Goal: Task Accomplishment & Management: Manage account settings

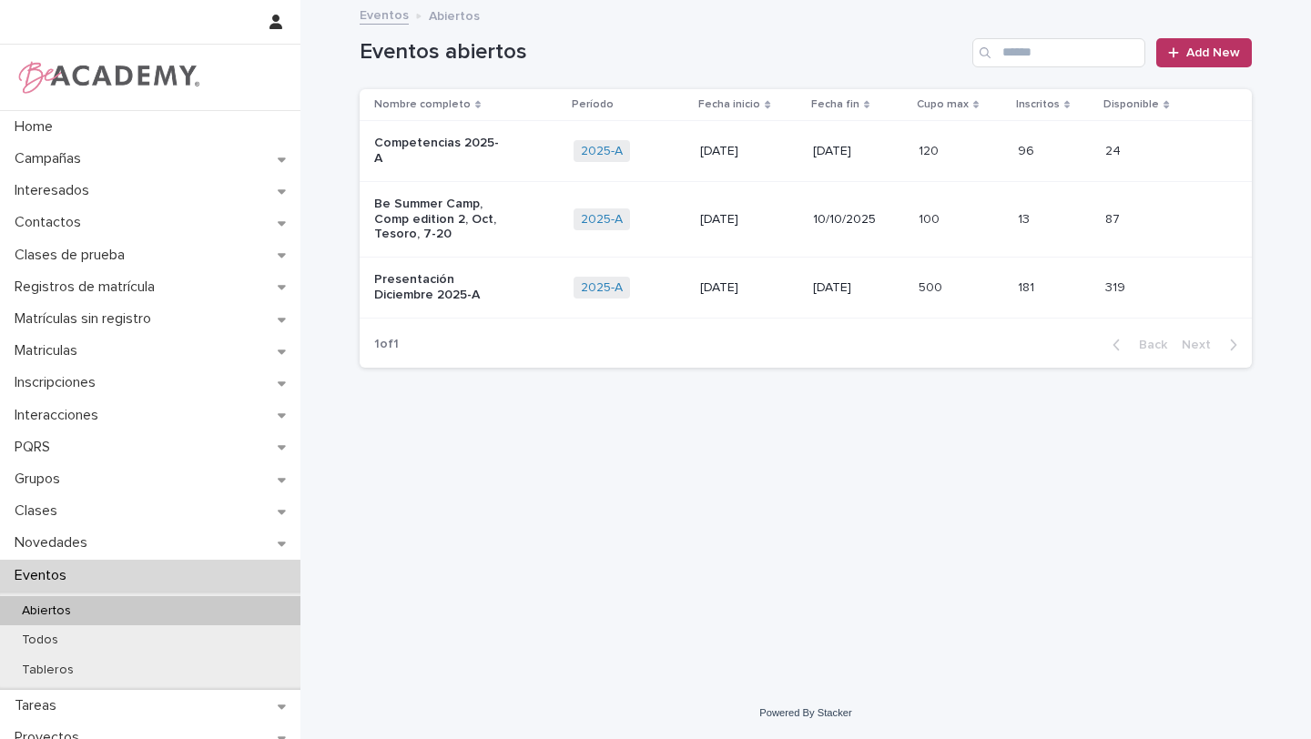
click at [802, 420] on div "Loading... Saving… Loading... Saving… Eventos abiertos Add New Nombre completo …" at bounding box center [805, 322] width 910 height 640
click at [528, 133] on div "Competencias 2025-A" at bounding box center [466, 151] width 185 height 46
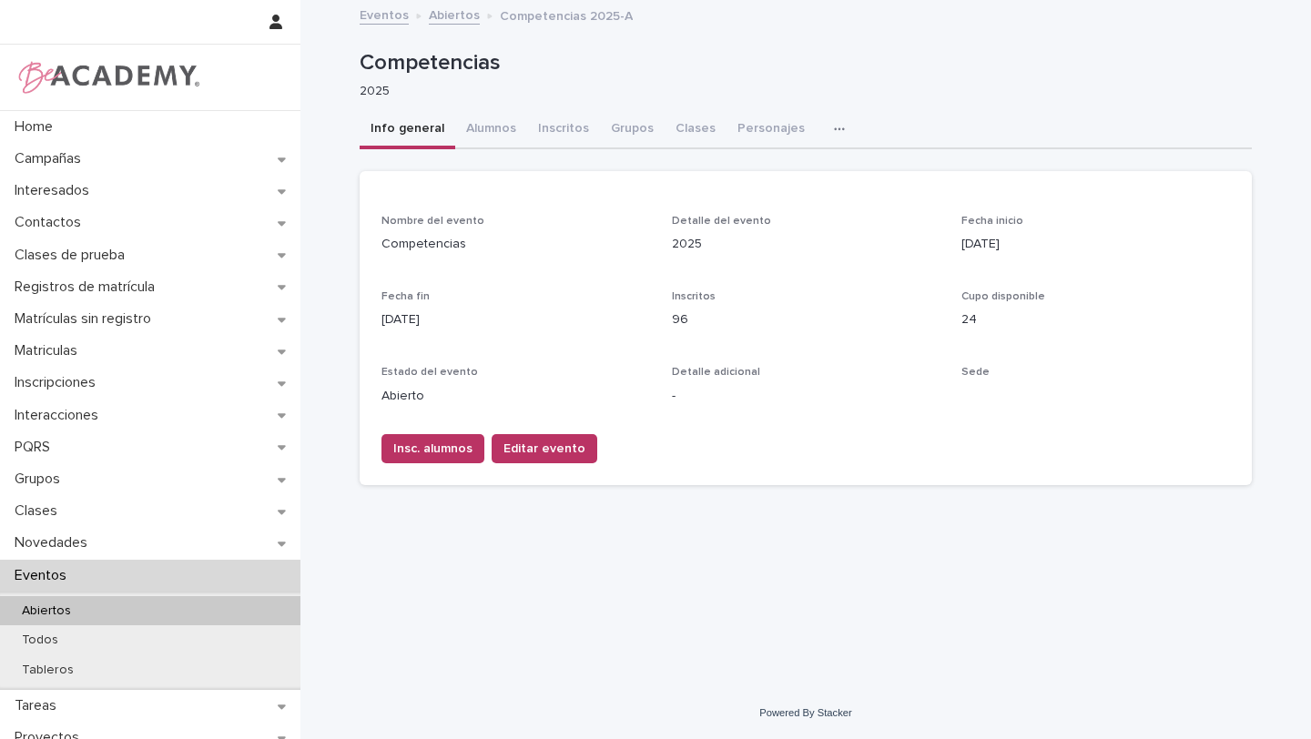
click at [823, 141] on button "button" at bounding box center [843, 129] width 40 height 36
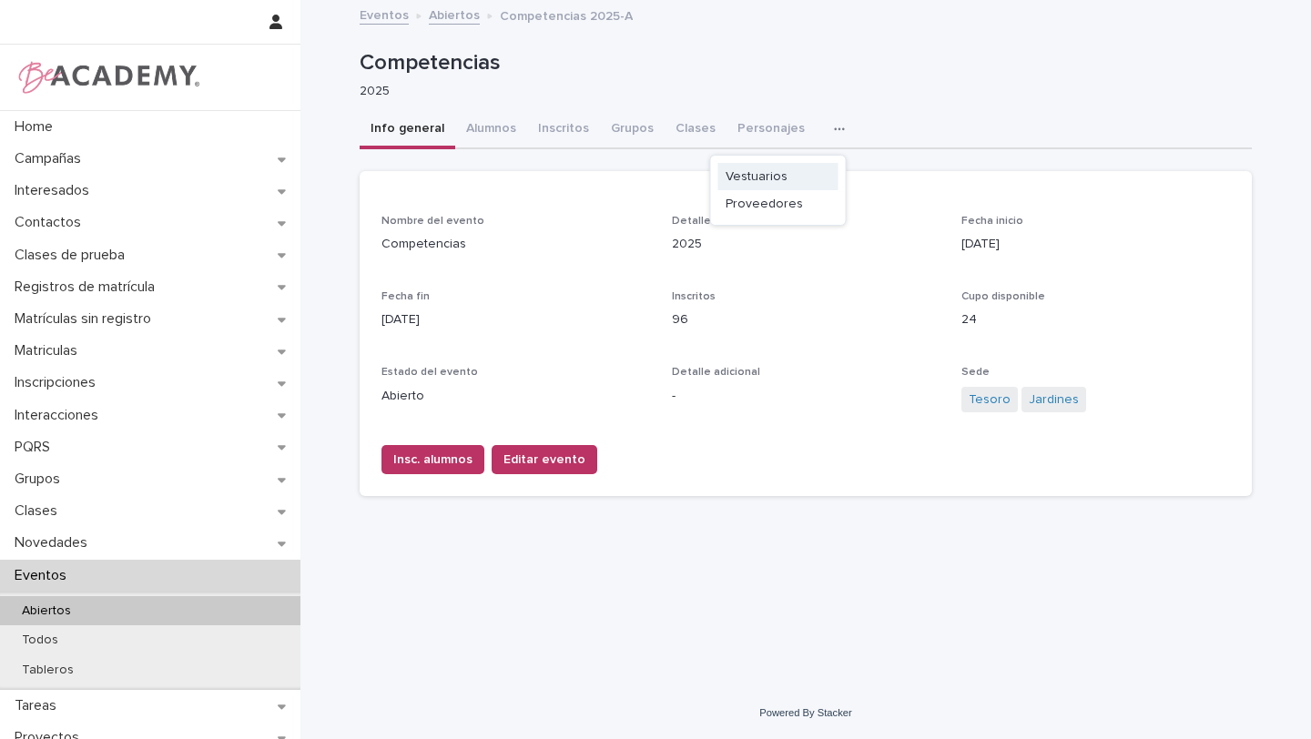
click at [797, 180] on button "Vestuarios" at bounding box center [778, 176] width 120 height 27
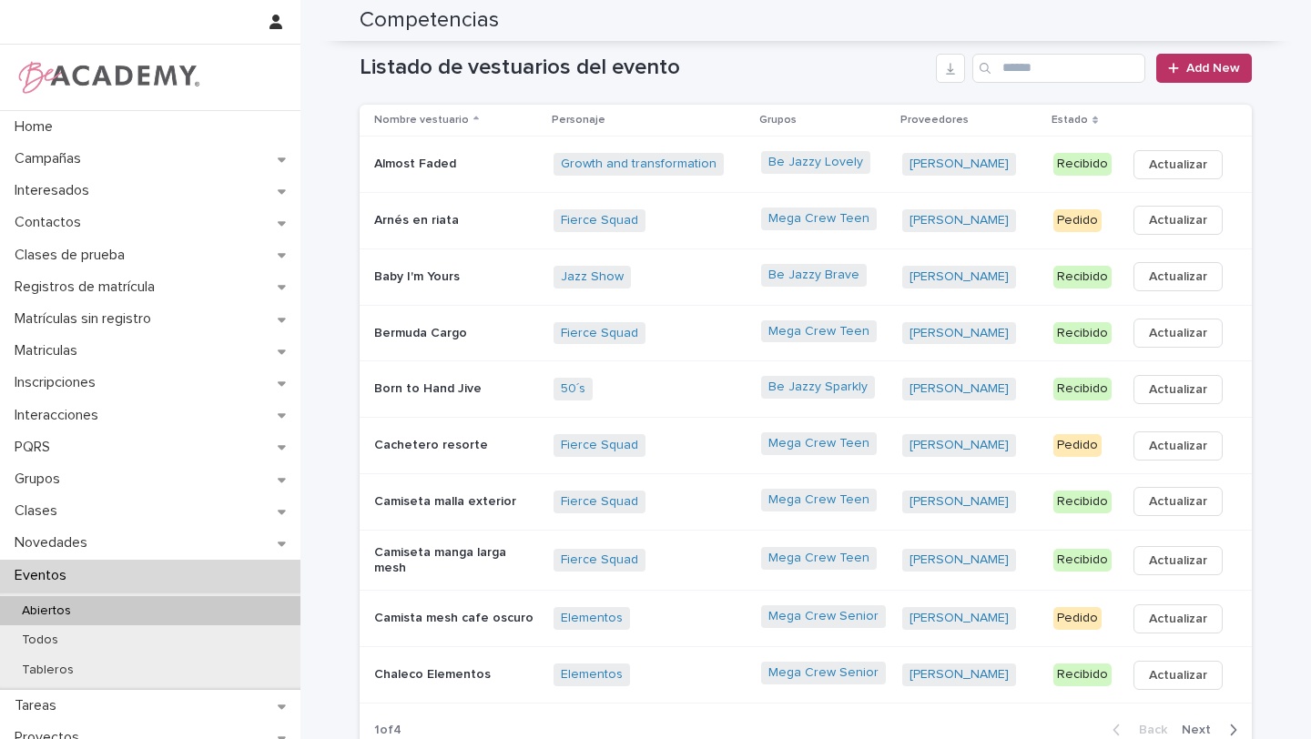
scroll to position [153, 0]
click at [814, 276] on link "Be Jazzy Brave" at bounding box center [813, 276] width 91 height 15
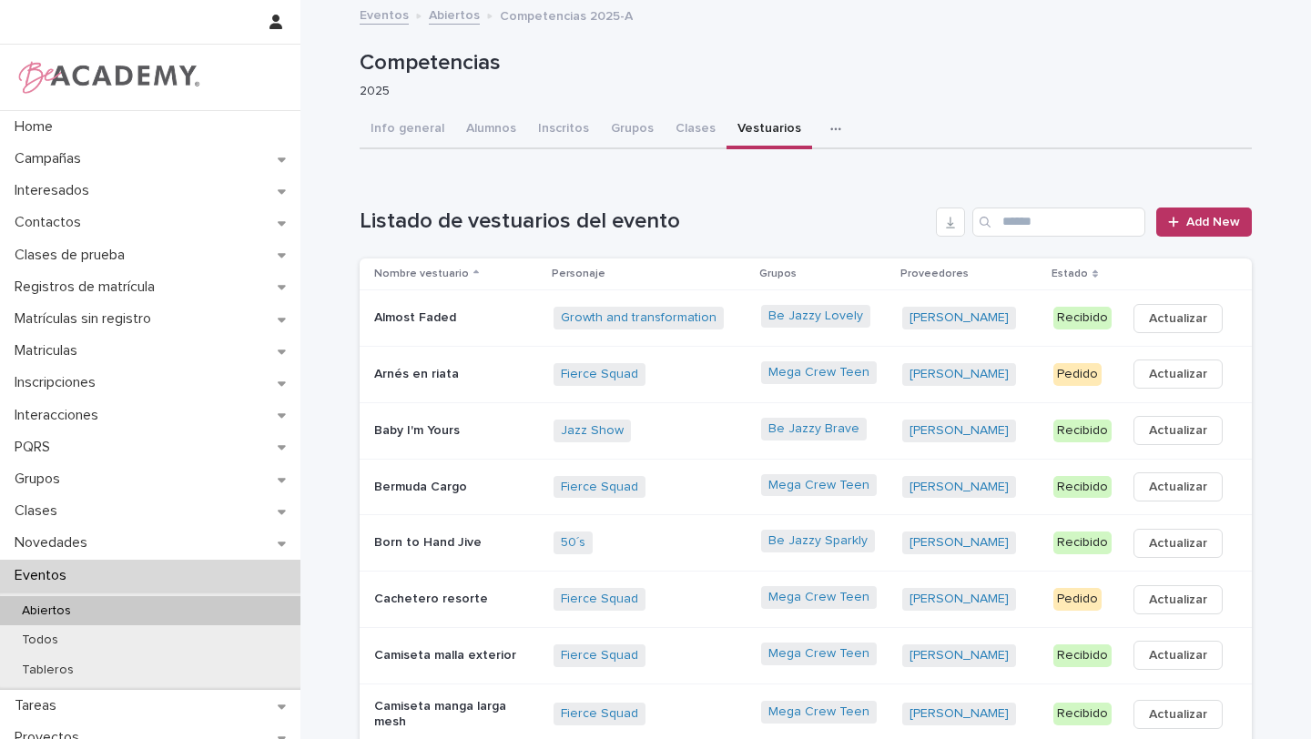
click at [675, 420] on div "Jazz Show + 0" at bounding box center [649, 431] width 193 height 23
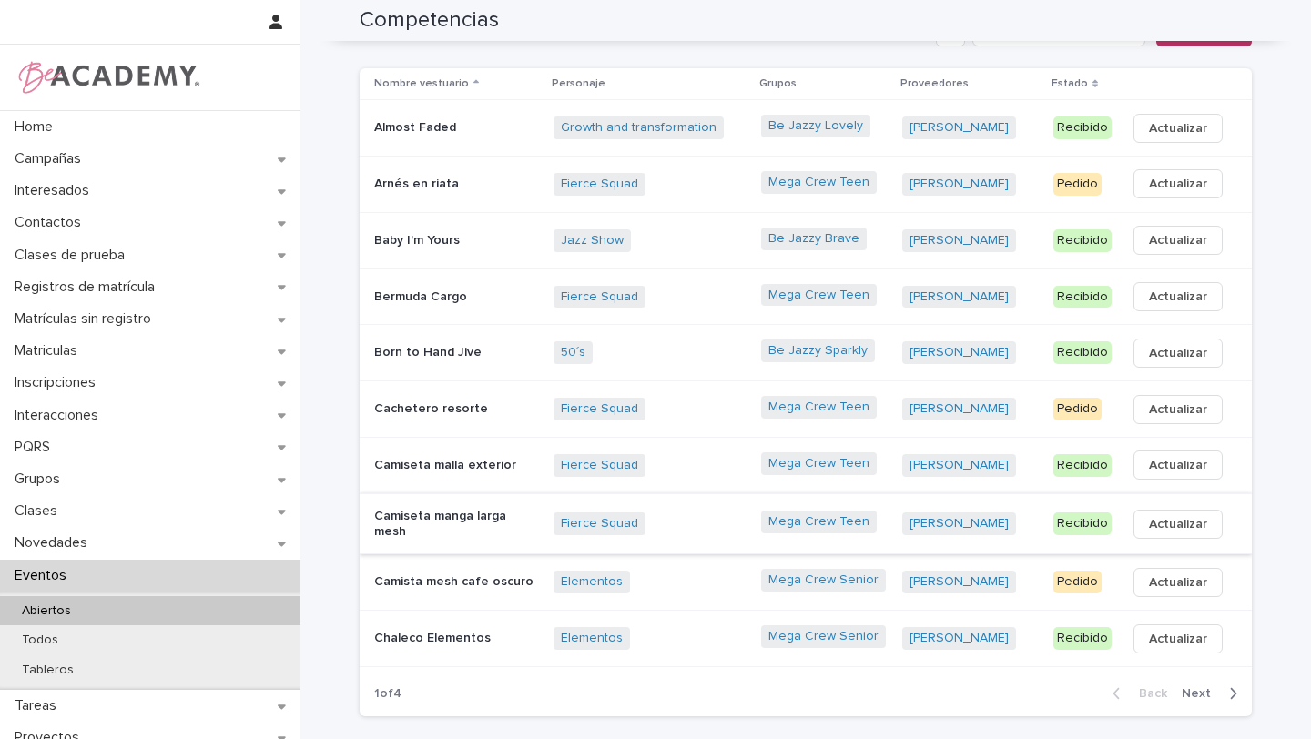
scroll to position [198, 0]
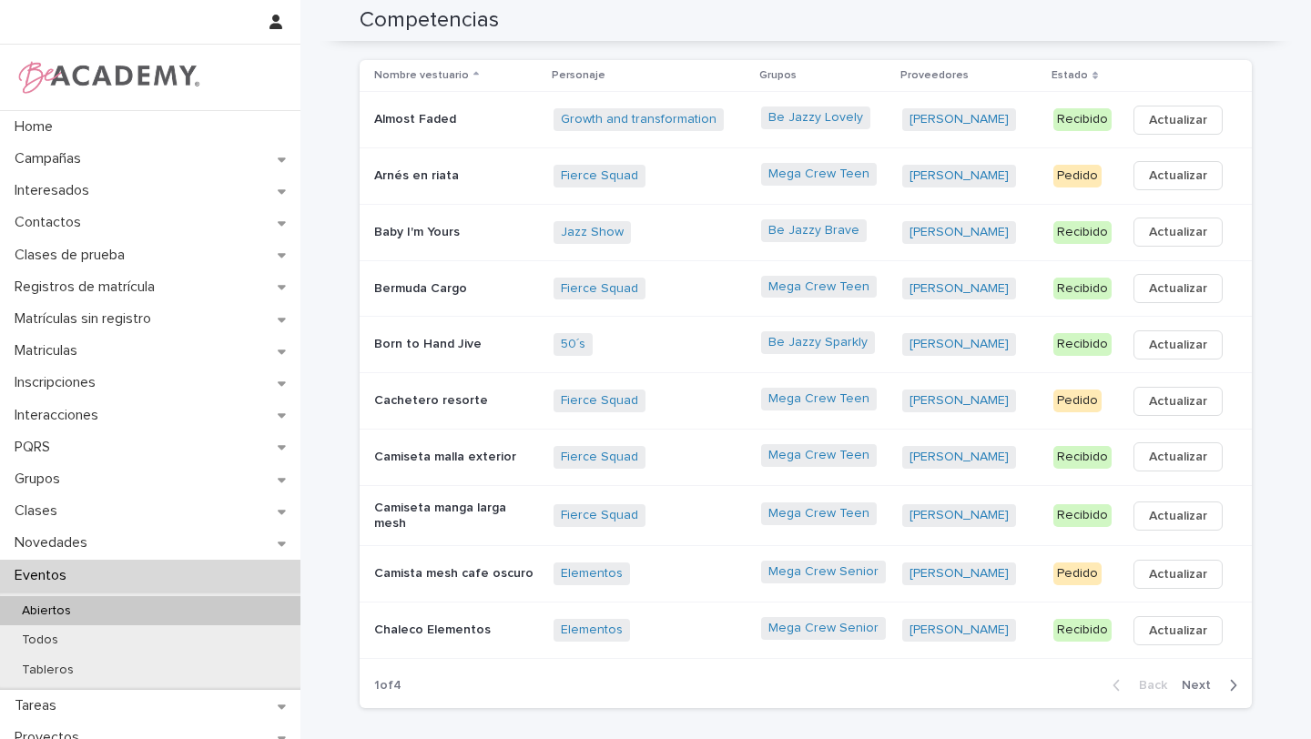
click at [1205, 681] on span "Next" at bounding box center [1202, 685] width 40 height 13
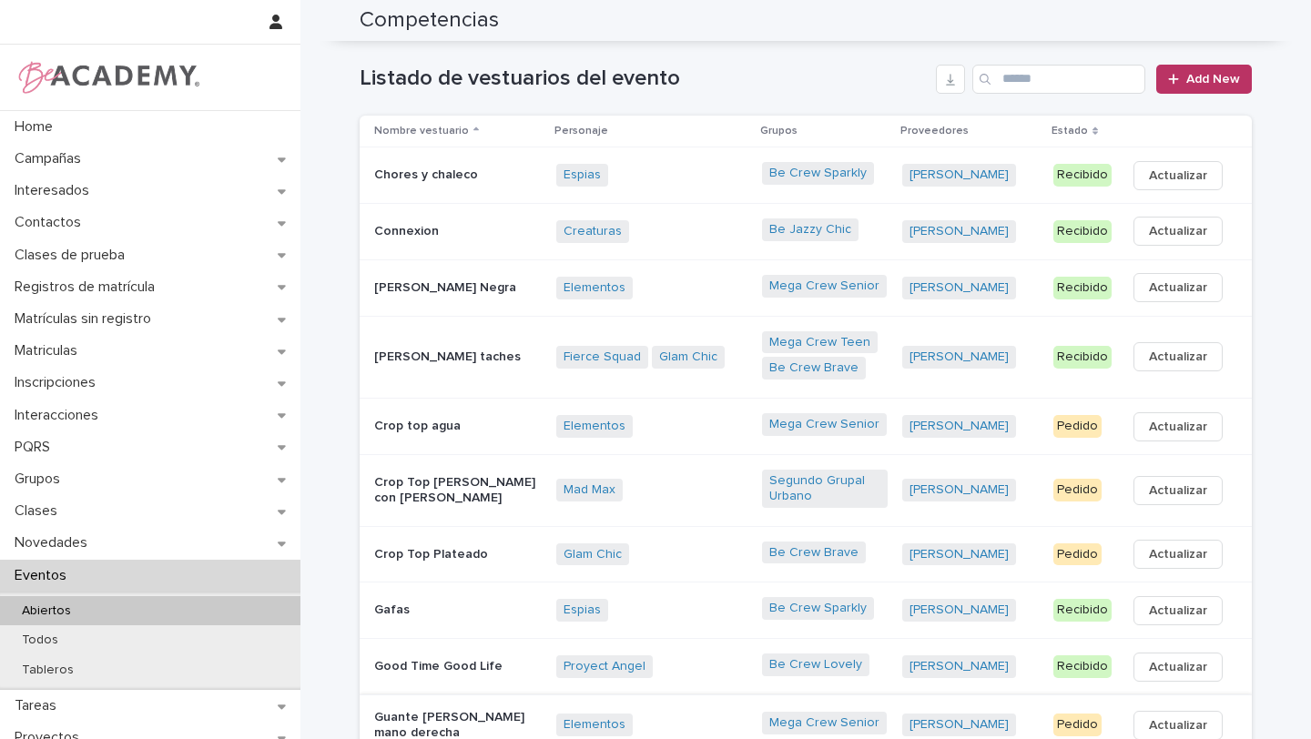
scroll to position [145, 0]
click at [888, 228] on div "Be Jazzy Chic" at bounding box center [825, 230] width 126 height 26
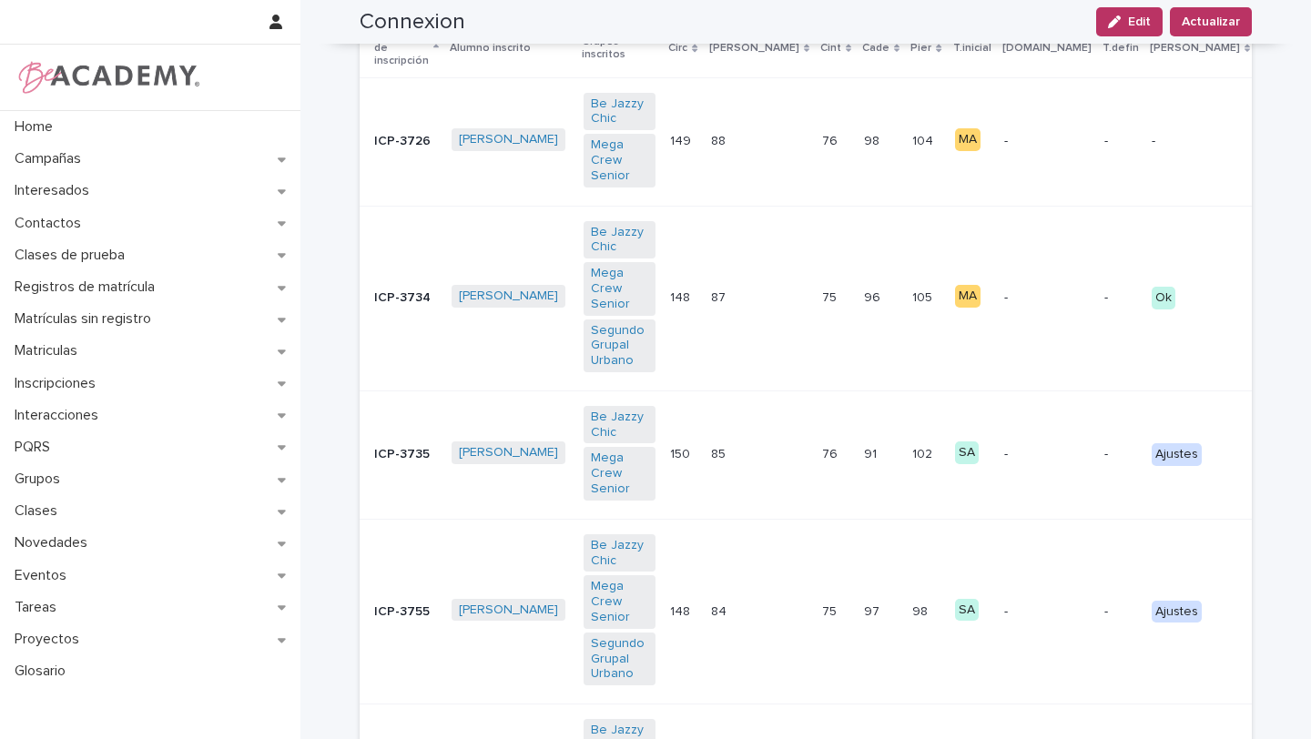
scroll to position [499, 0]
click at [1310, 126] on button "C" at bounding box center [1336, 140] width 40 height 29
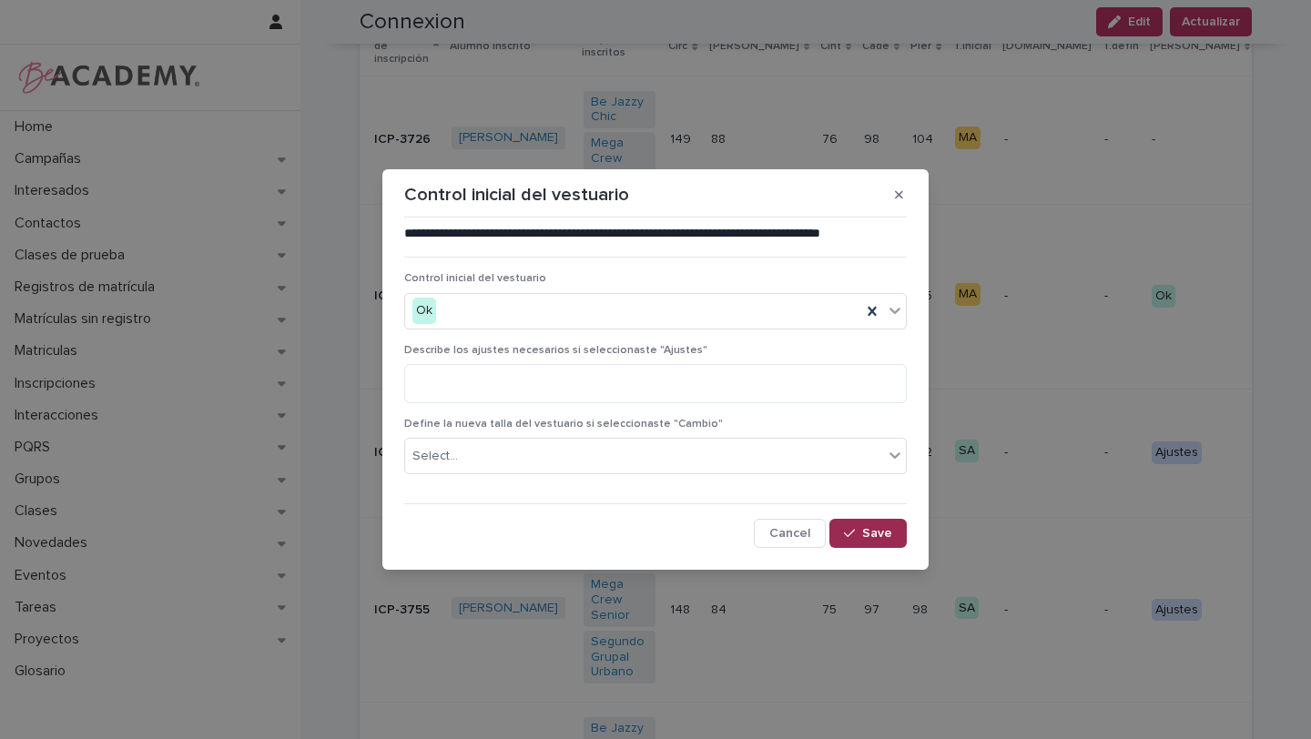
click at [865, 539] on span "Save" at bounding box center [877, 533] width 30 height 13
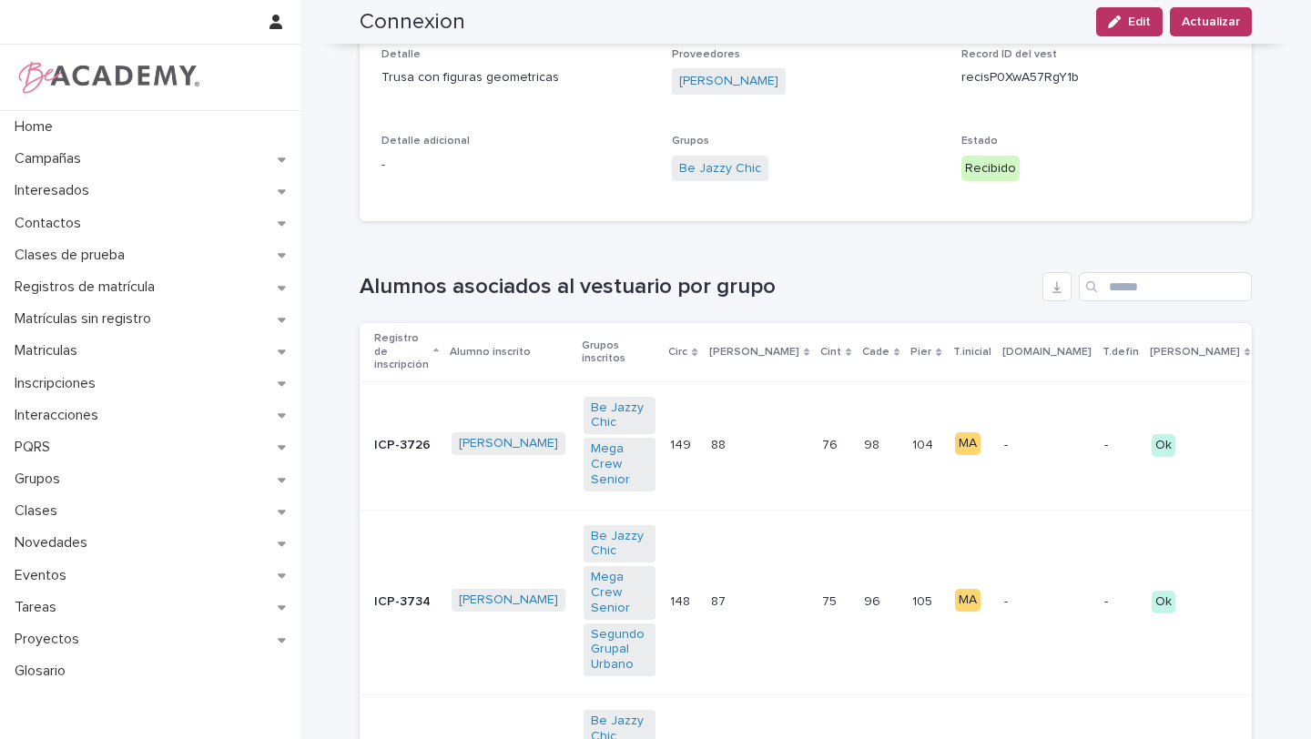
scroll to position [192, 0]
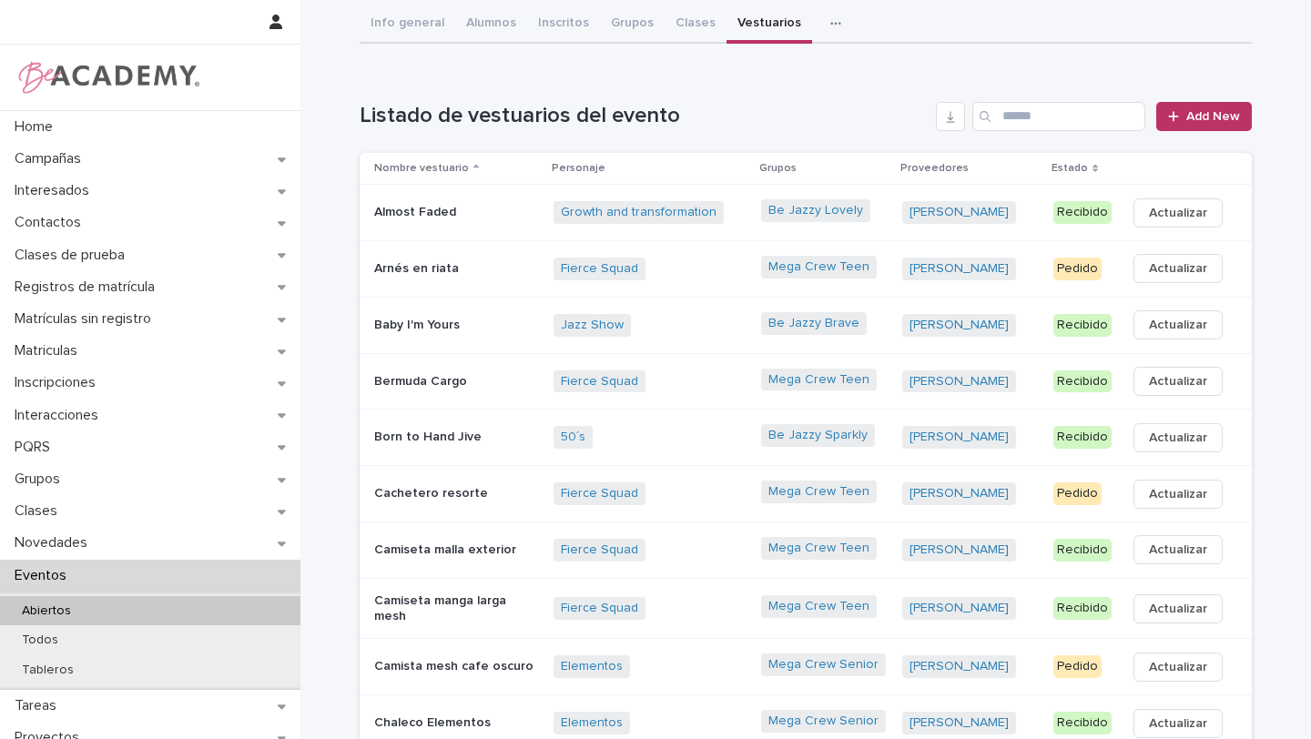
scroll to position [320, 0]
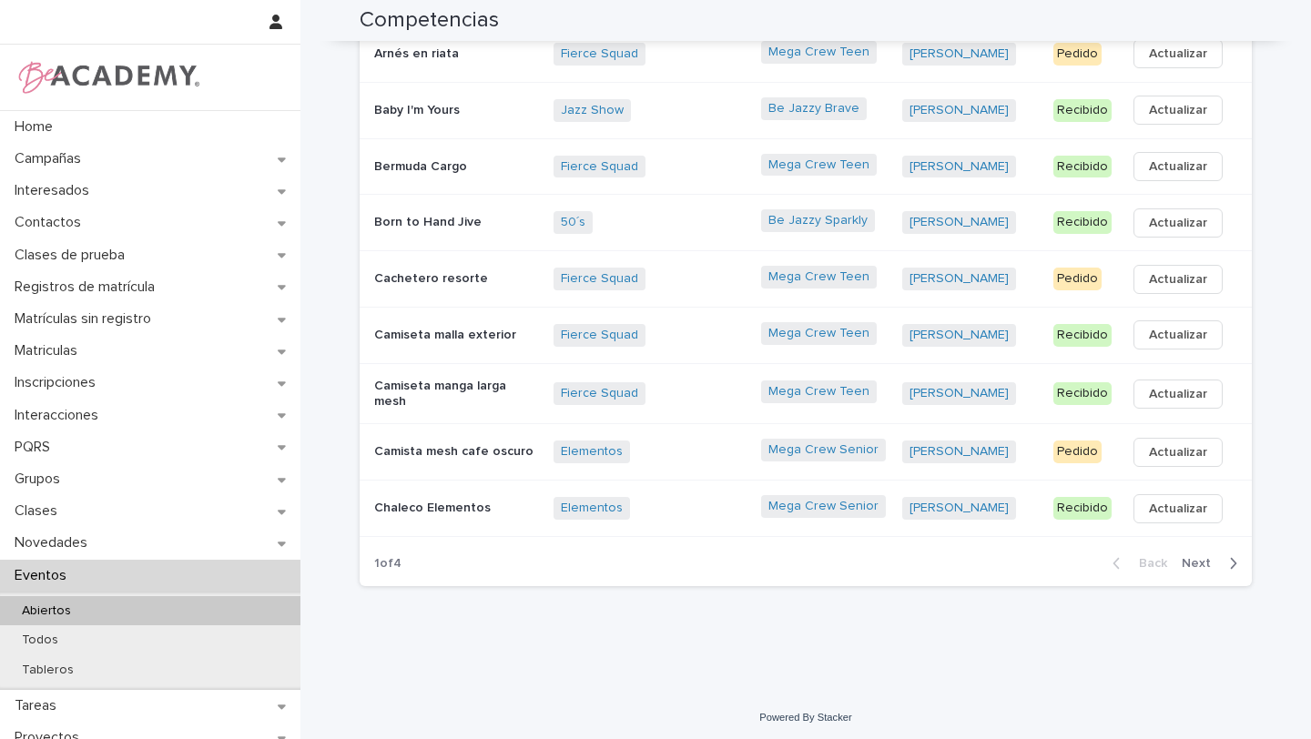
click at [1196, 562] on span "Next" at bounding box center [1202, 563] width 40 height 13
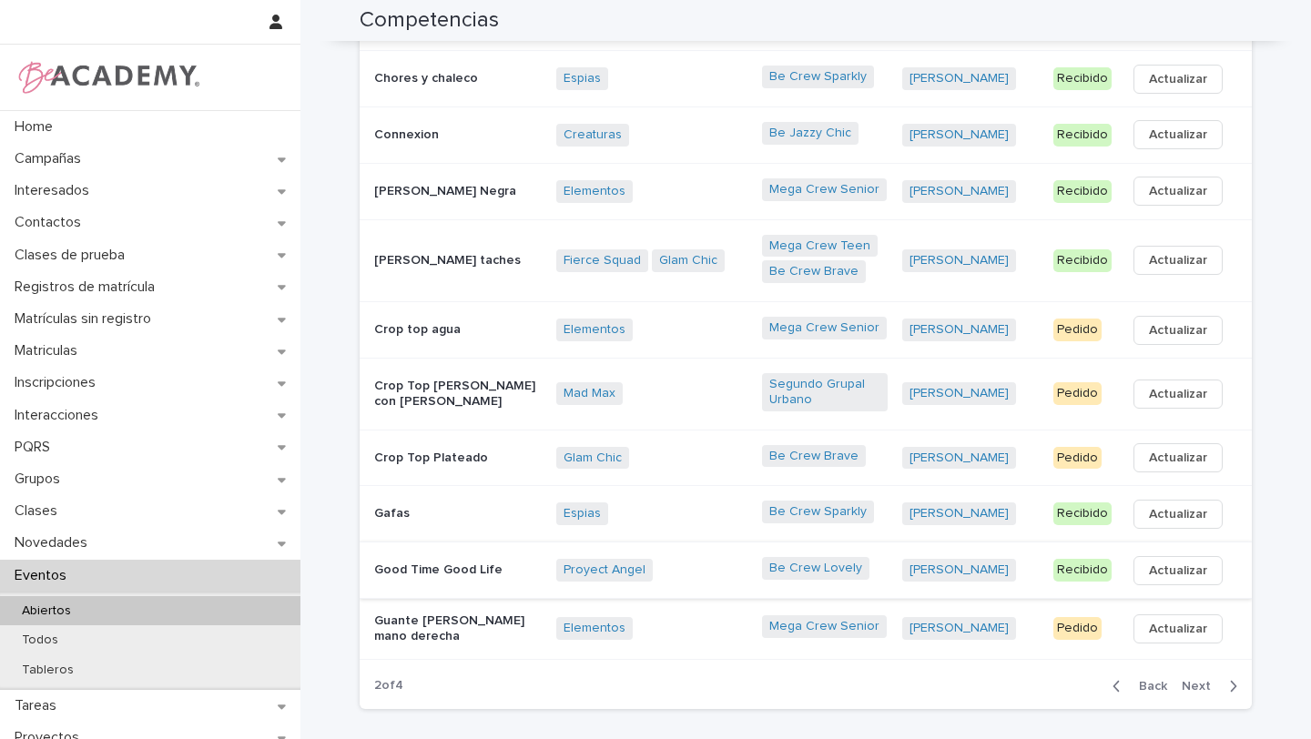
scroll to position [242, 0]
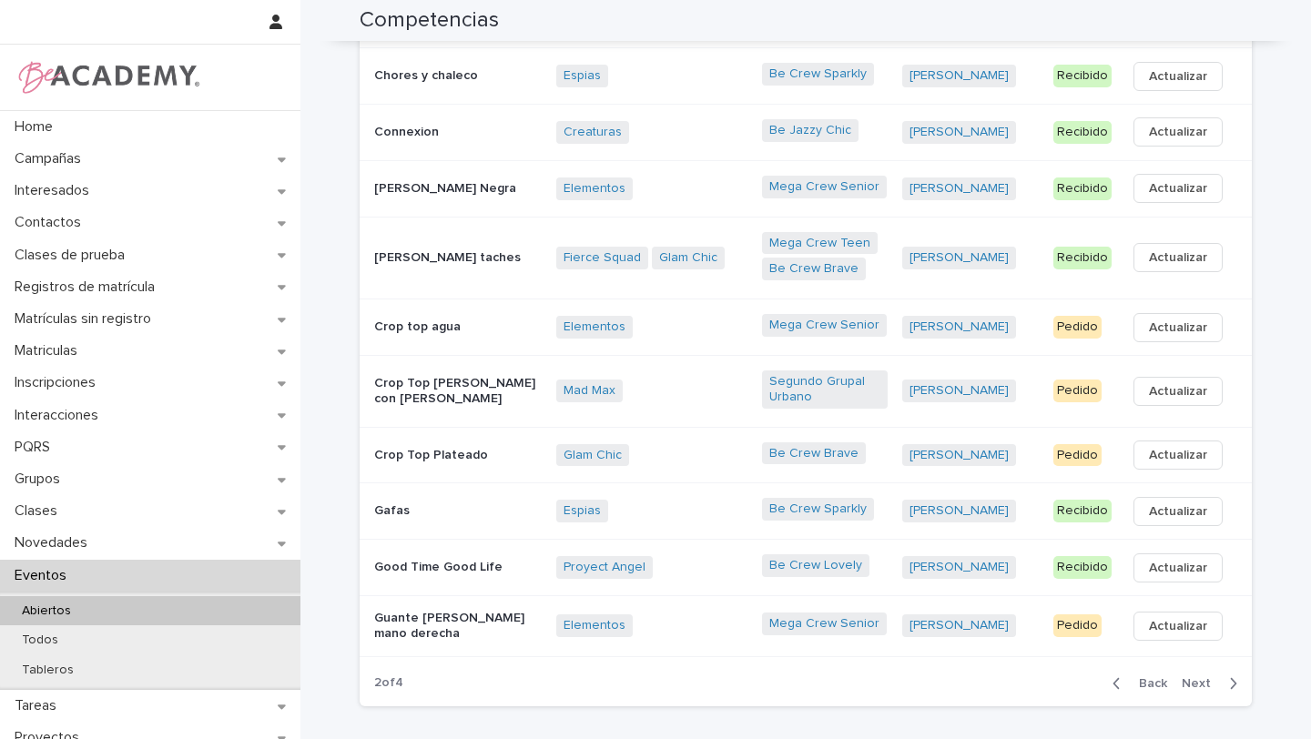
click at [1193, 677] on span "Next" at bounding box center [1202, 683] width 40 height 13
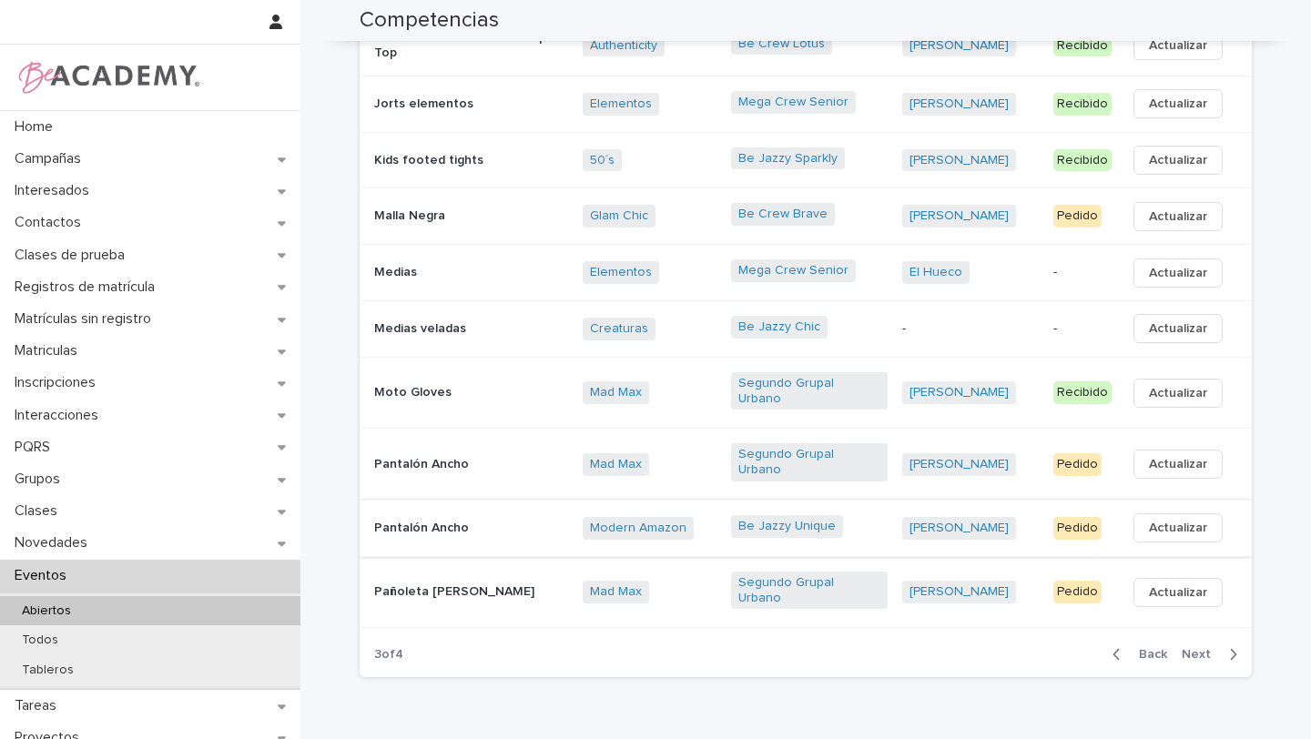
scroll to position [274, 0]
click at [873, 516] on div "Be Jazzy Unique" at bounding box center [809, 529] width 157 height 26
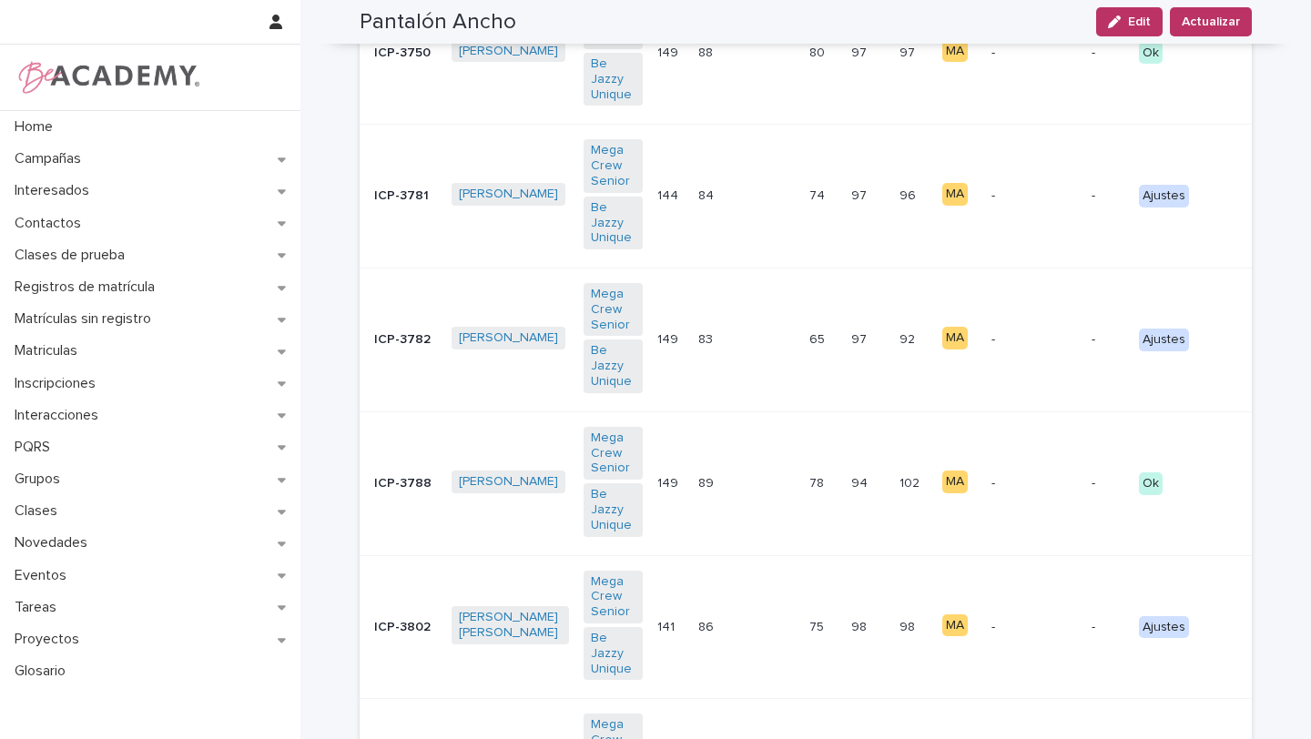
scroll to position [615, 0]
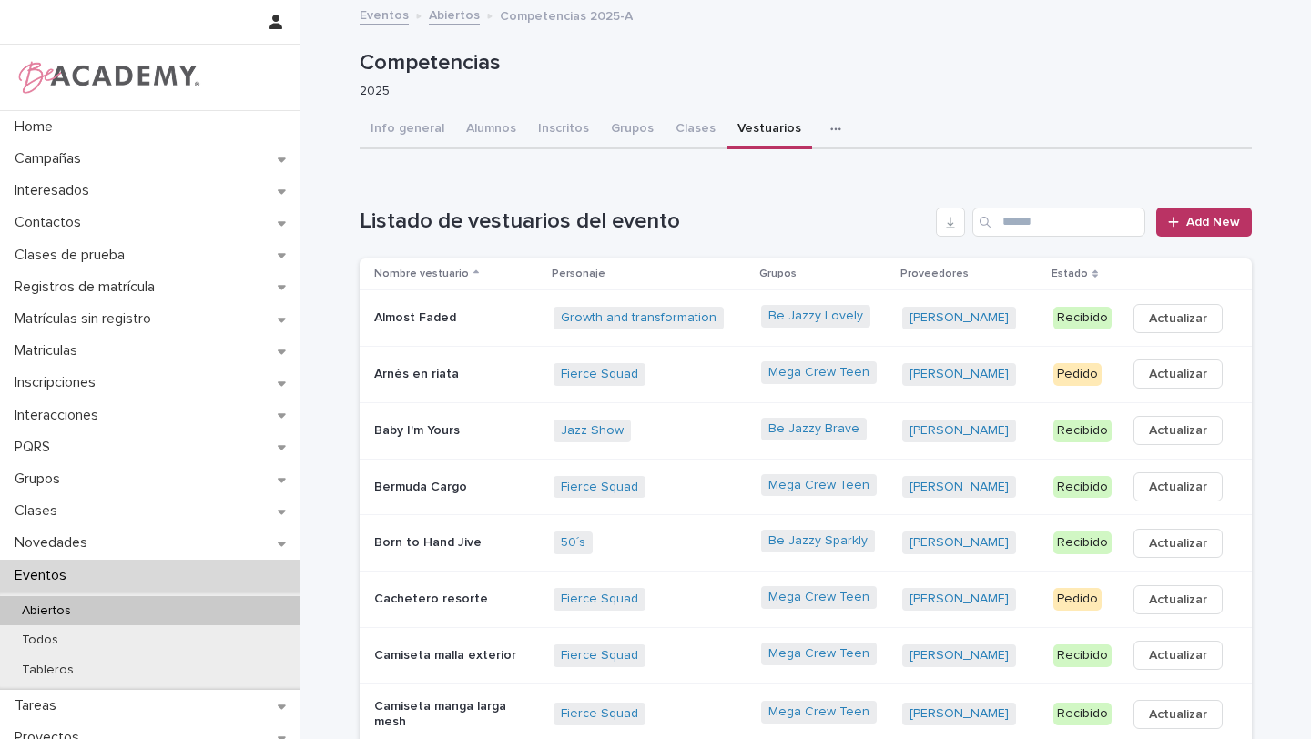
scroll to position [320, 0]
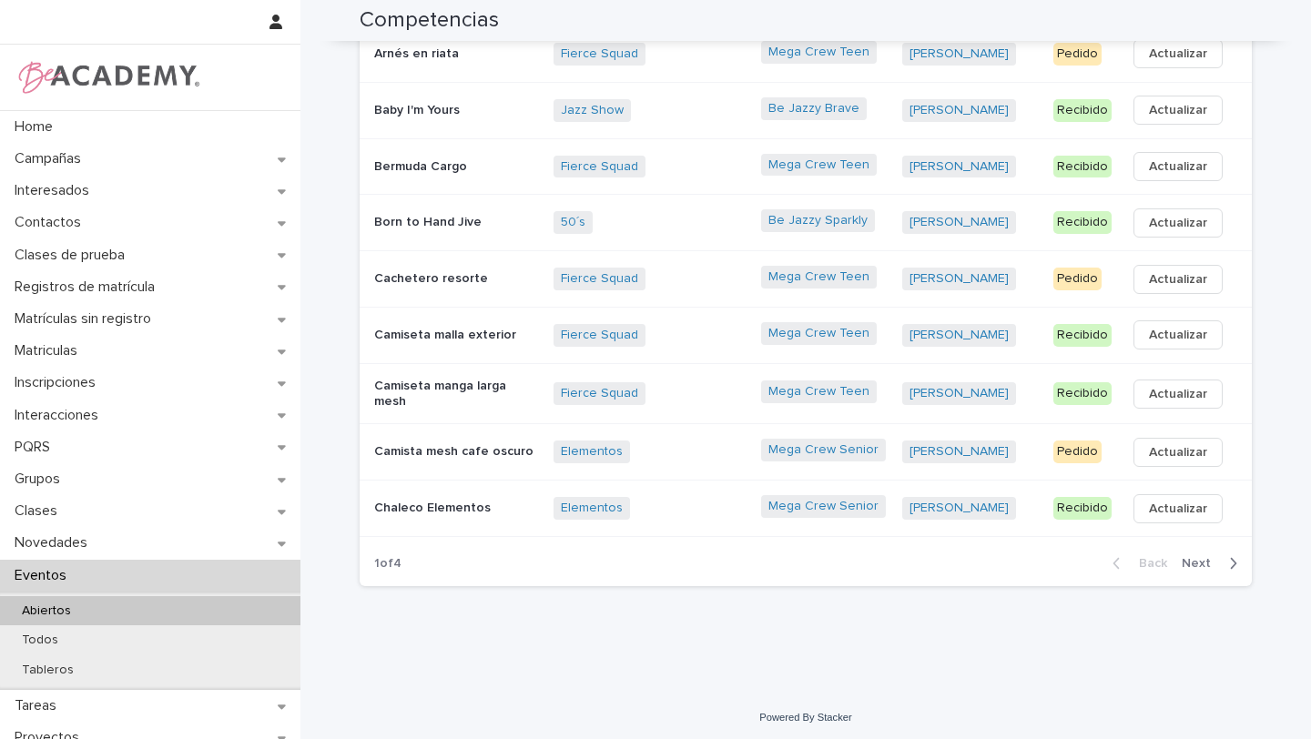
click at [1198, 563] on span "Next" at bounding box center [1202, 563] width 40 height 13
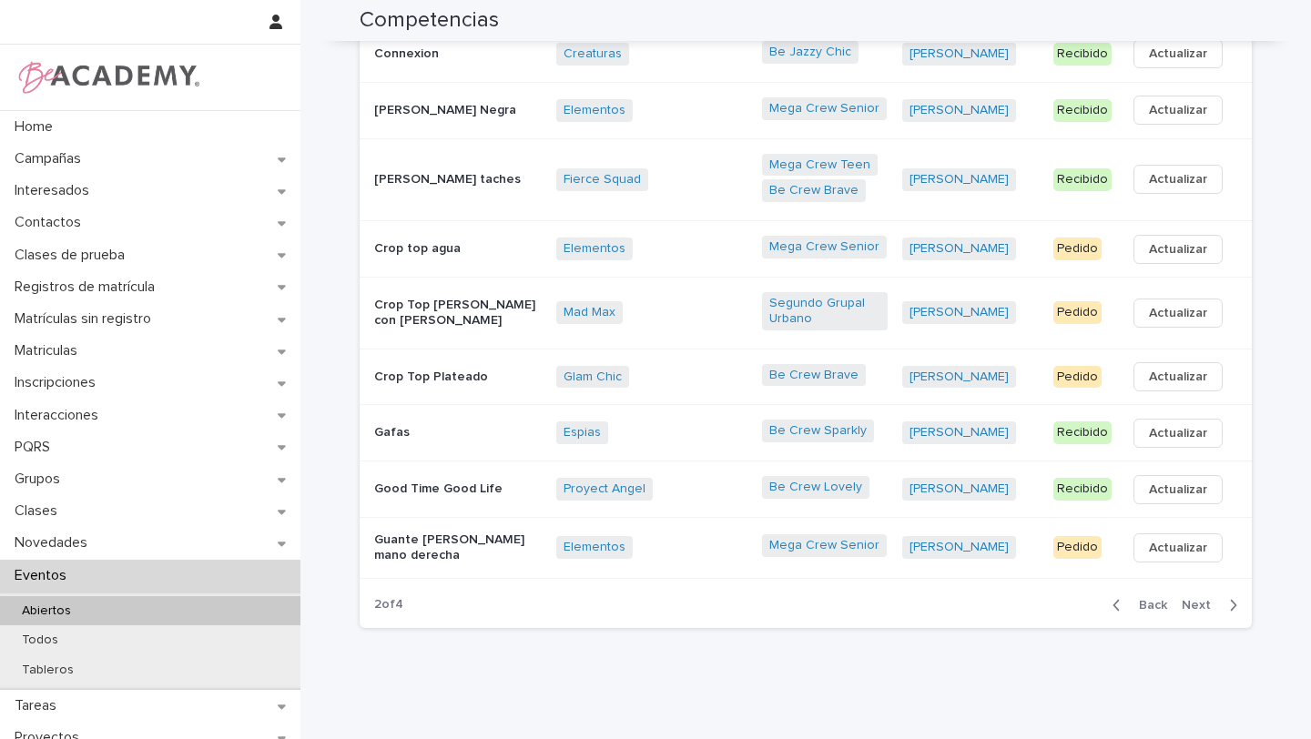
scroll to position [338, 0]
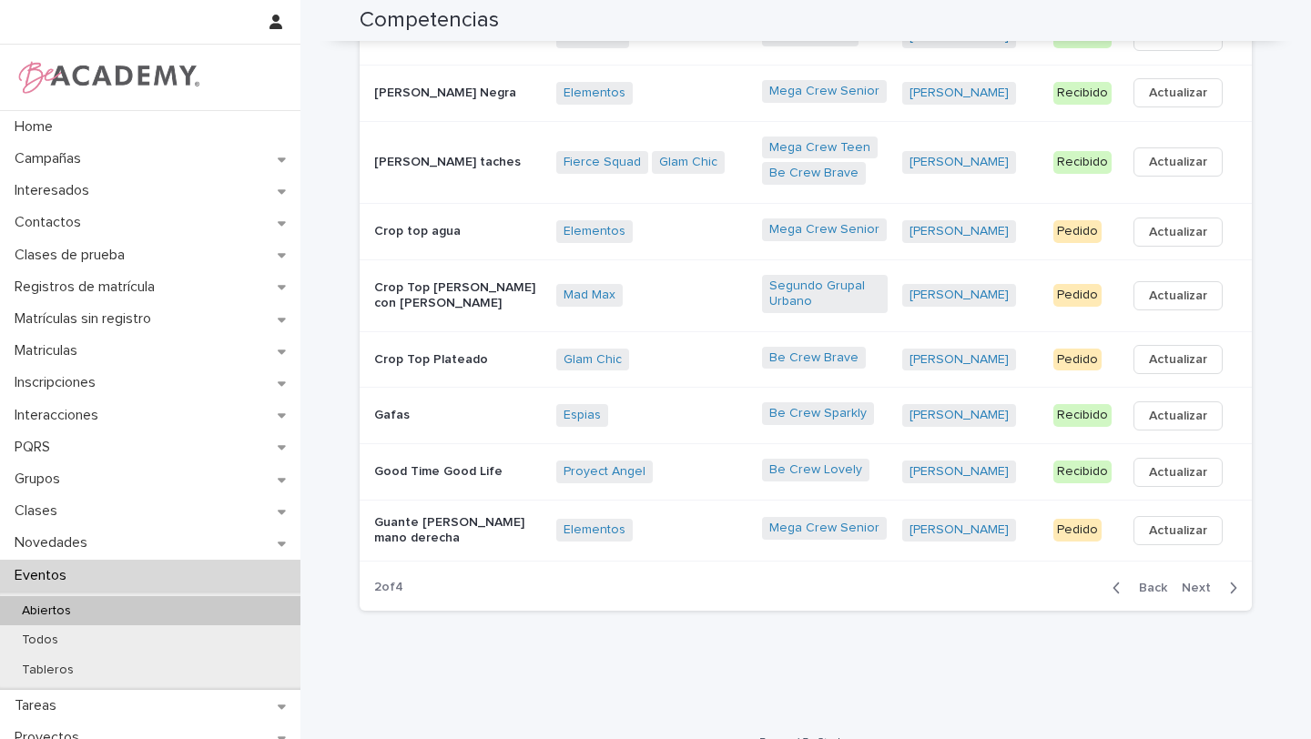
click at [1199, 582] on span "Next" at bounding box center [1202, 588] width 40 height 13
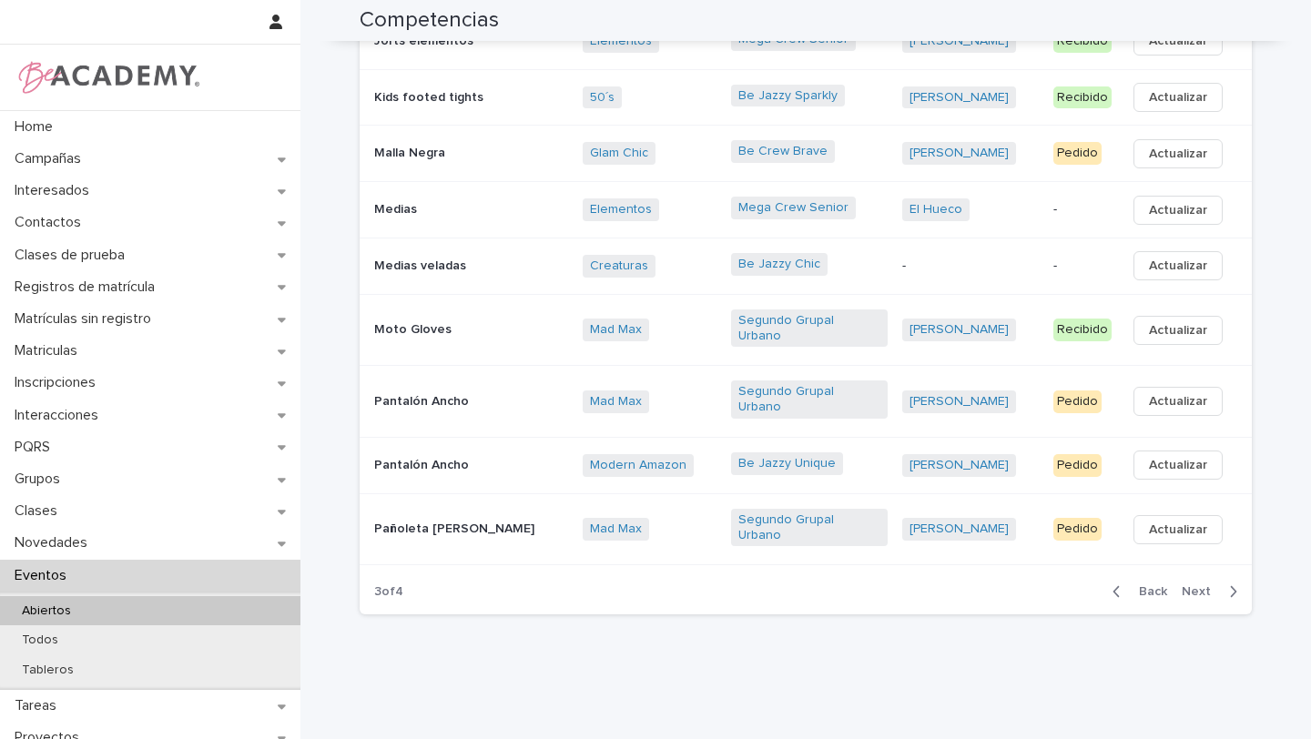
scroll to position [320, 0]
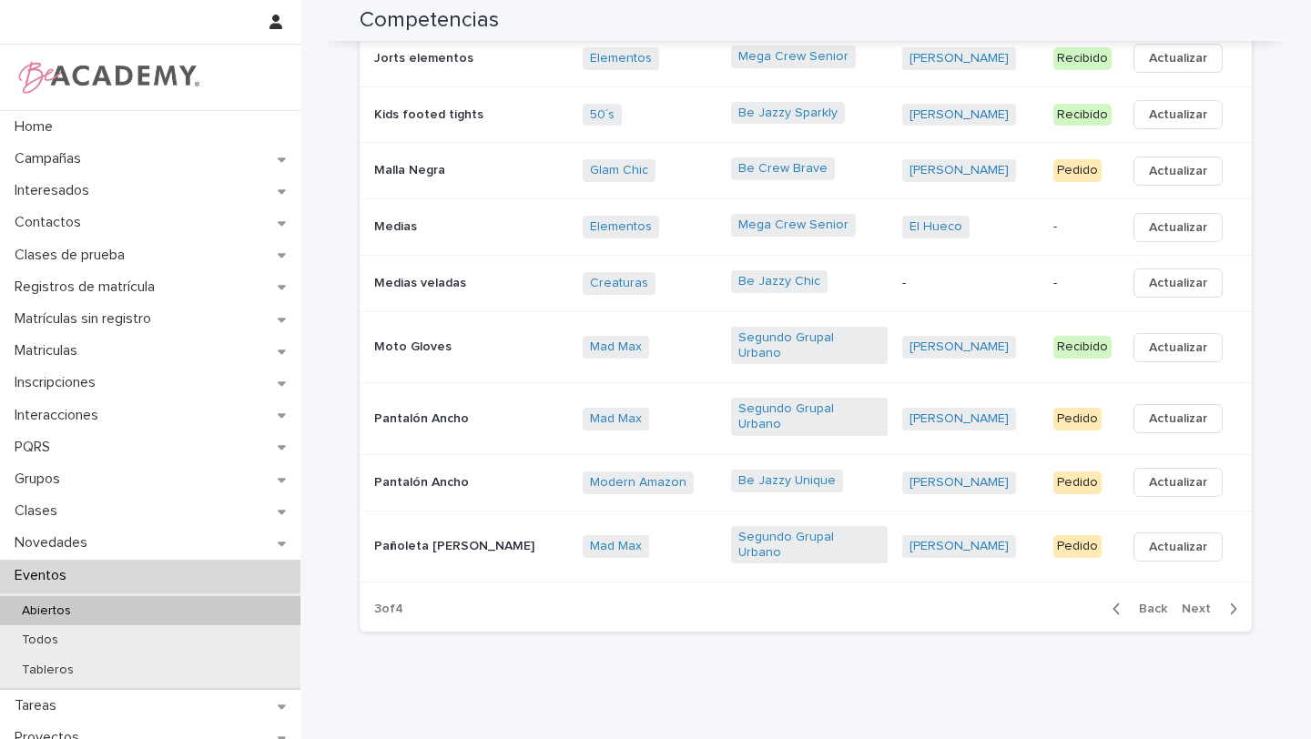
click at [1199, 603] on span "Next" at bounding box center [1202, 609] width 40 height 13
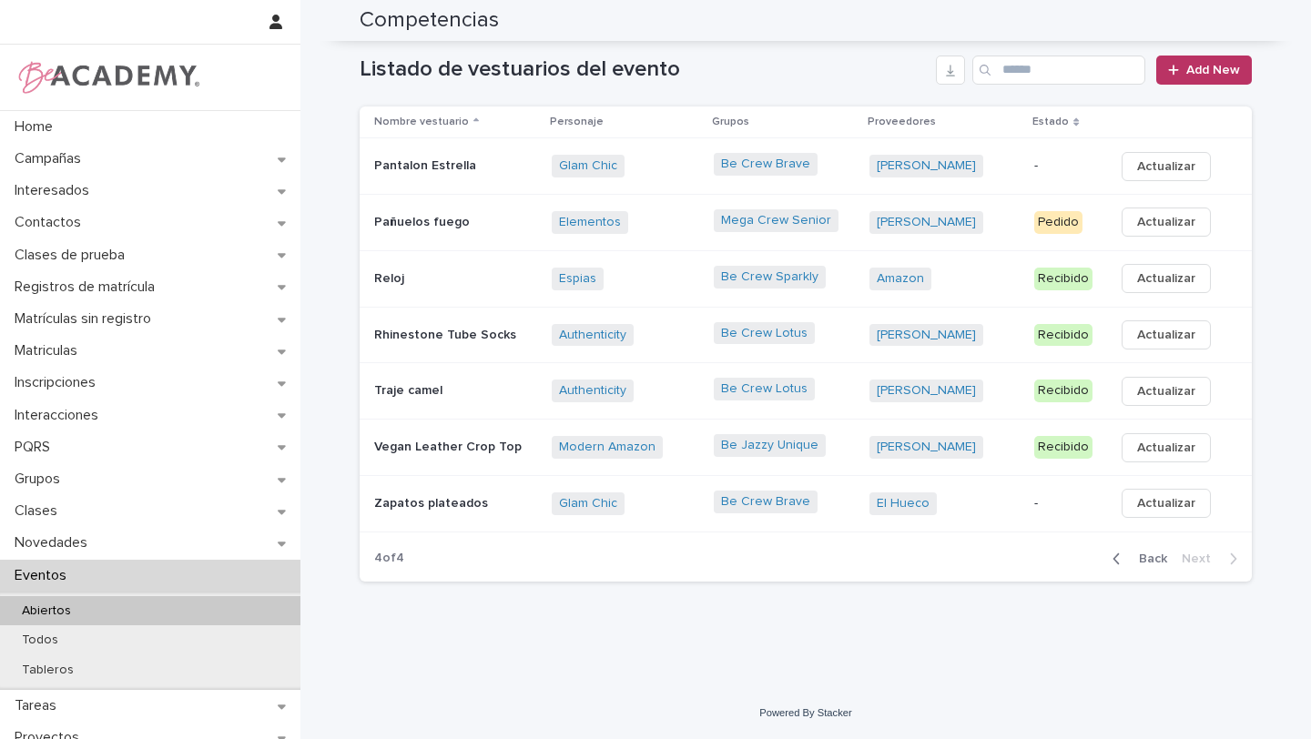
scroll to position [151, 0]
click at [1162, 566] on button "Back" at bounding box center [1136, 560] width 76 height 16
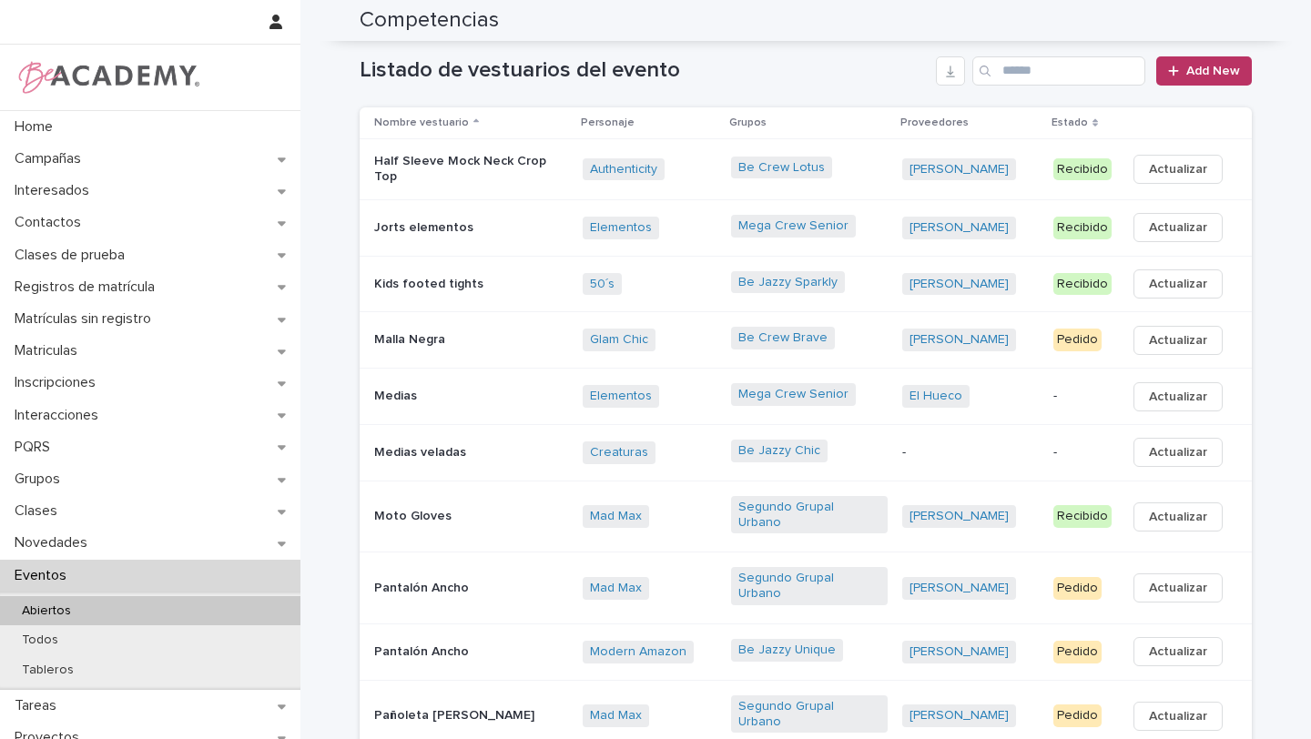
scroll to position [236, 0]
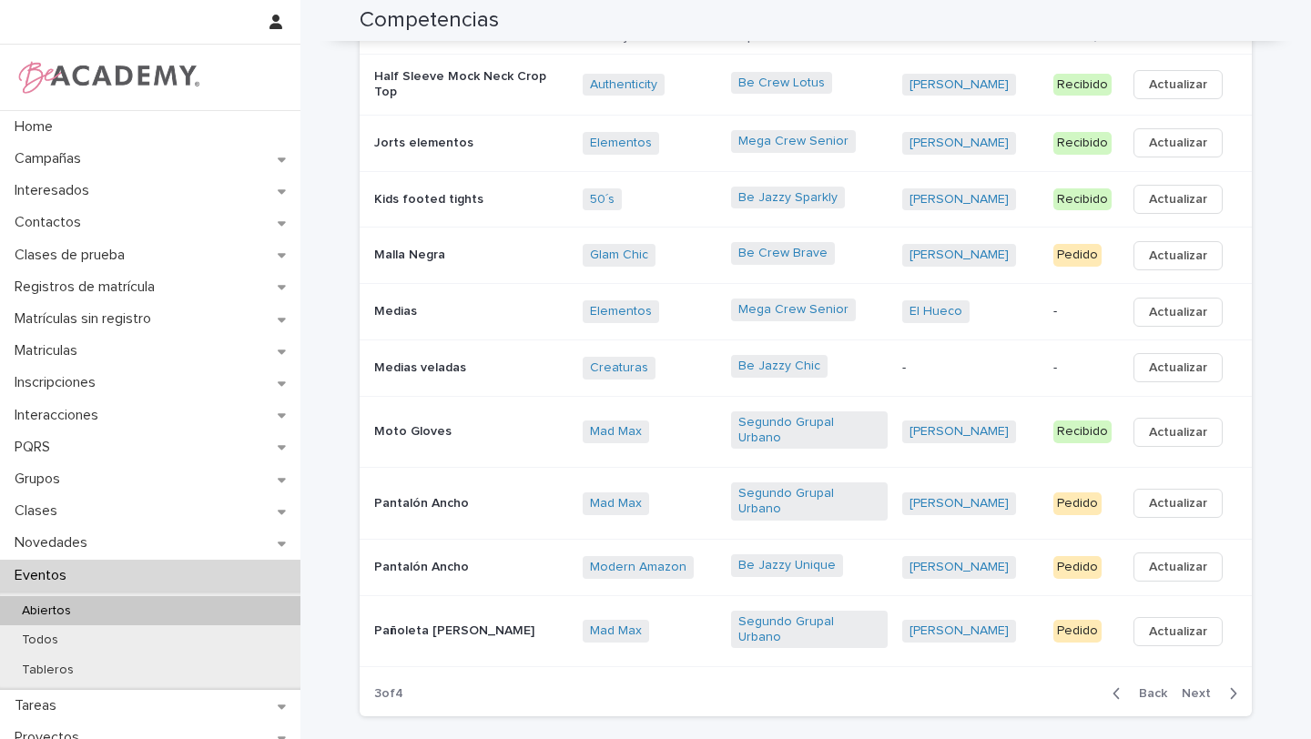
click at [1160, 687] on span "Back" at bounding box center [1147, 693] width 39 height 13
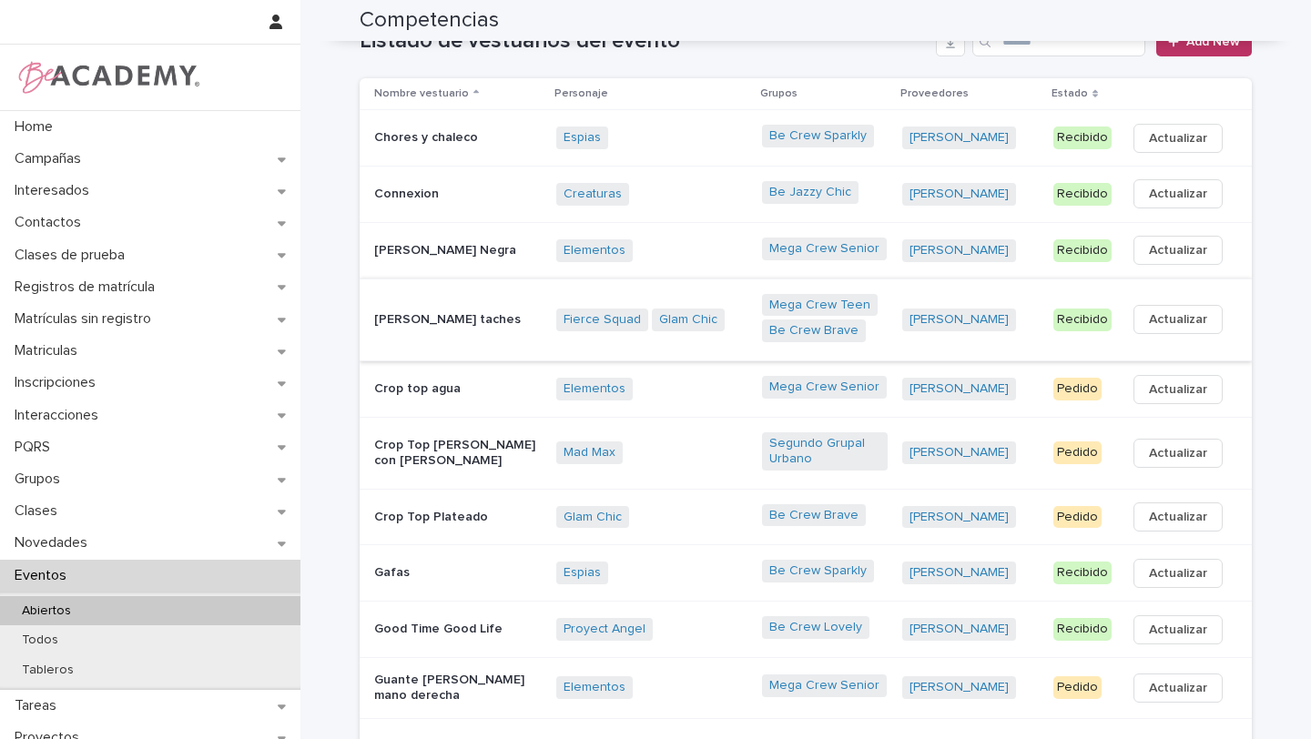
scroll to position [196, 0]
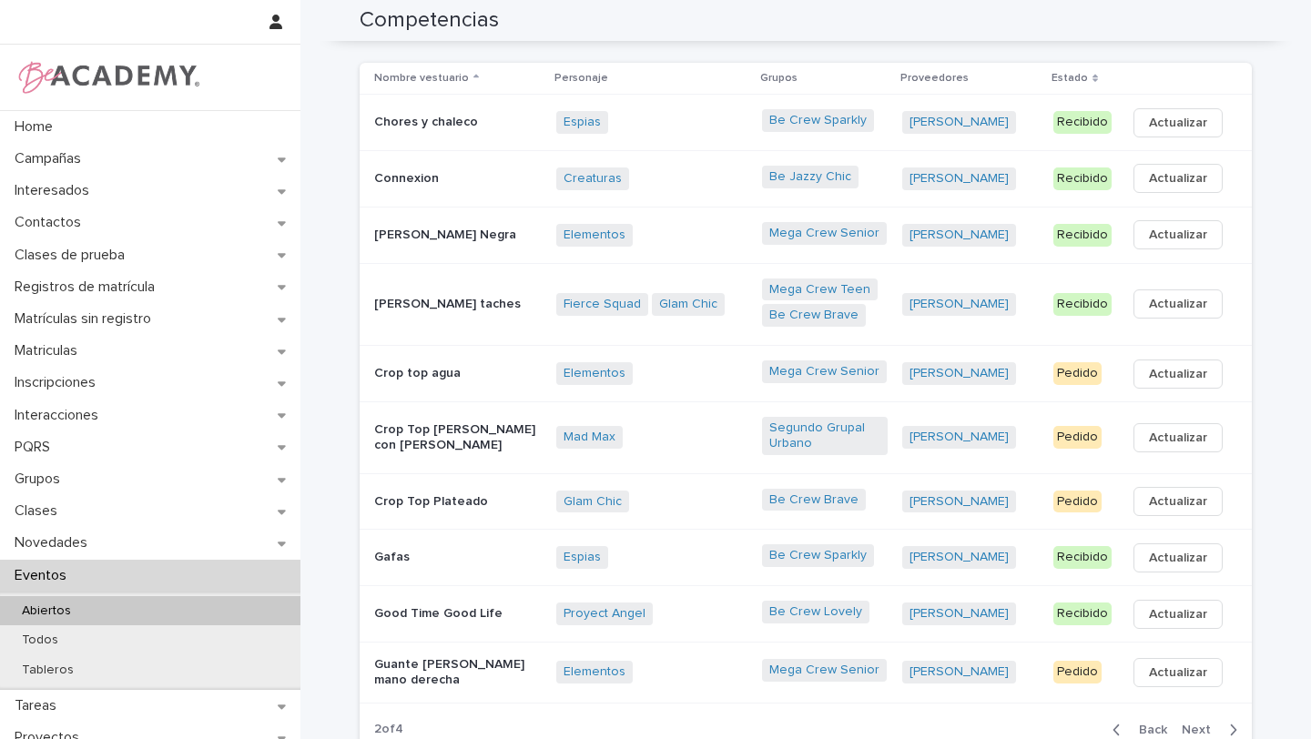
click at [807, 685] on td "Mega Crew Senior" at bounding box center [825, 672] width 140 height 61
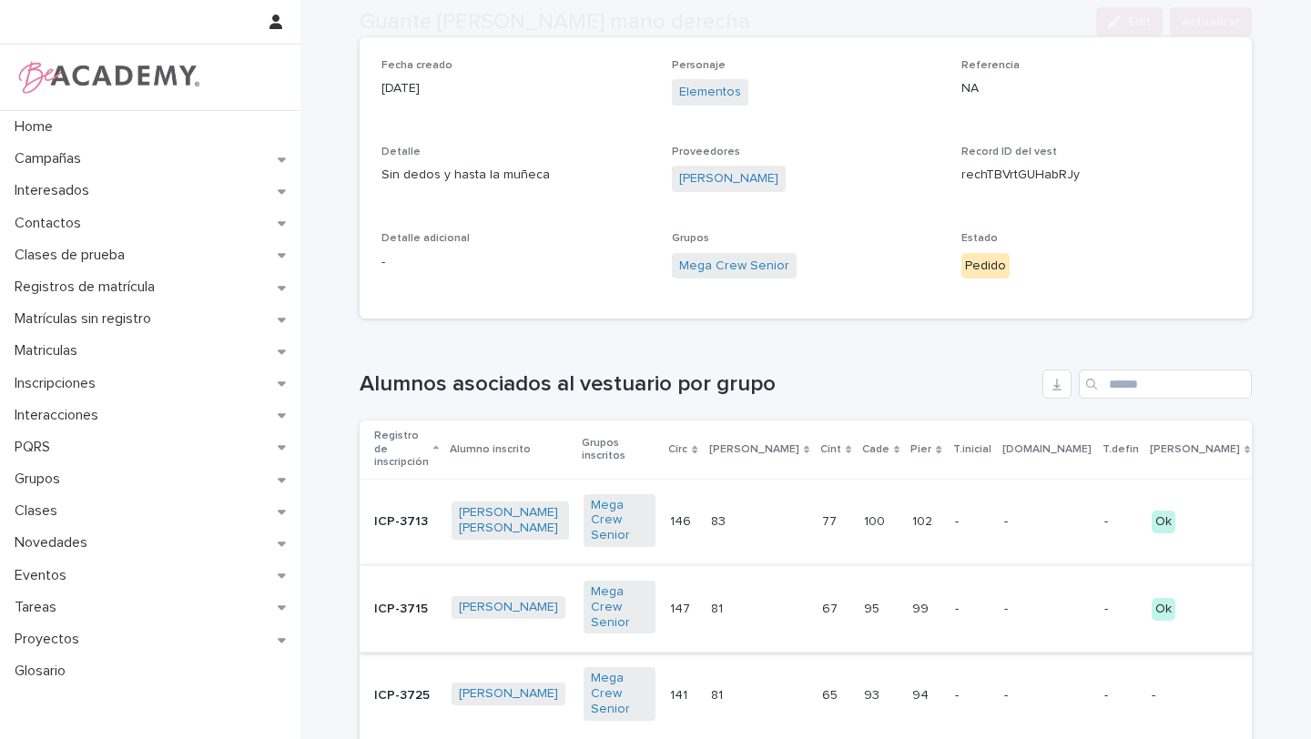
scroll to position [127, 0]
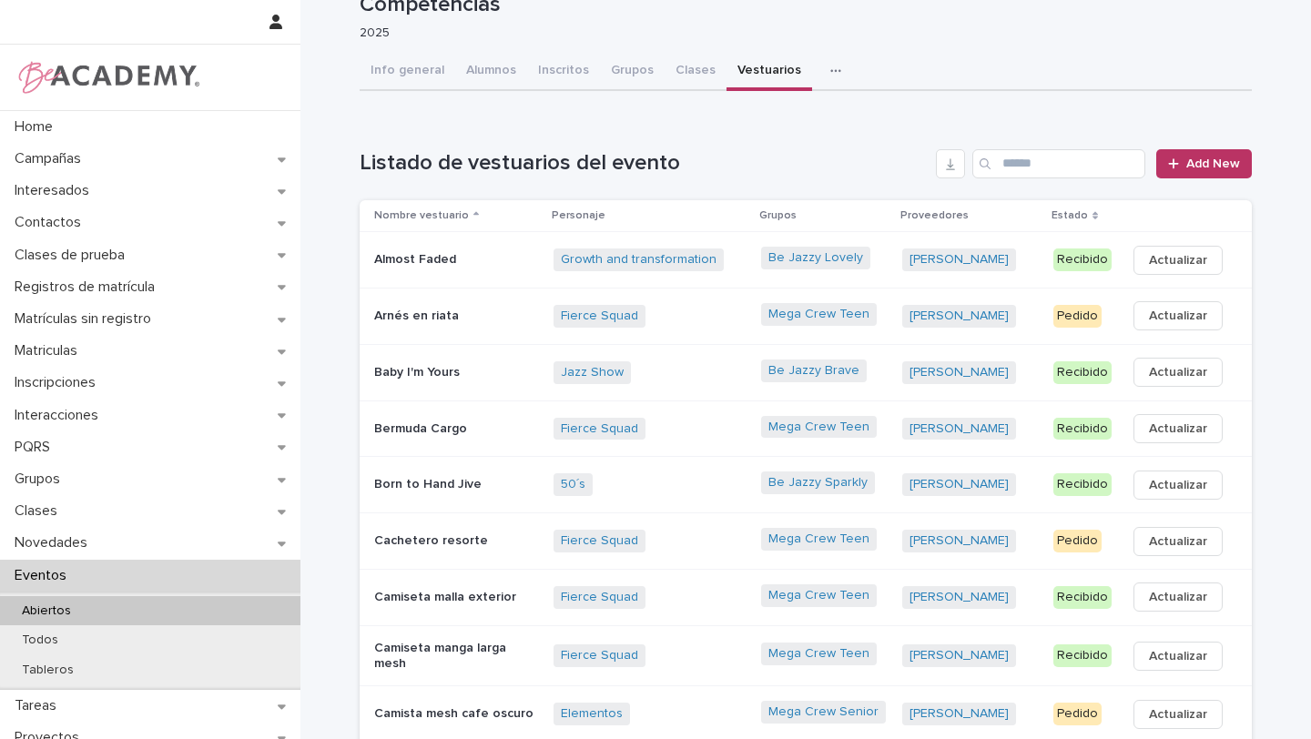
scroll to position [56, 0]
click at [769, 274] on div "Be Jazzy Lovely" at bounding box center [824, 262] width 127 height 26
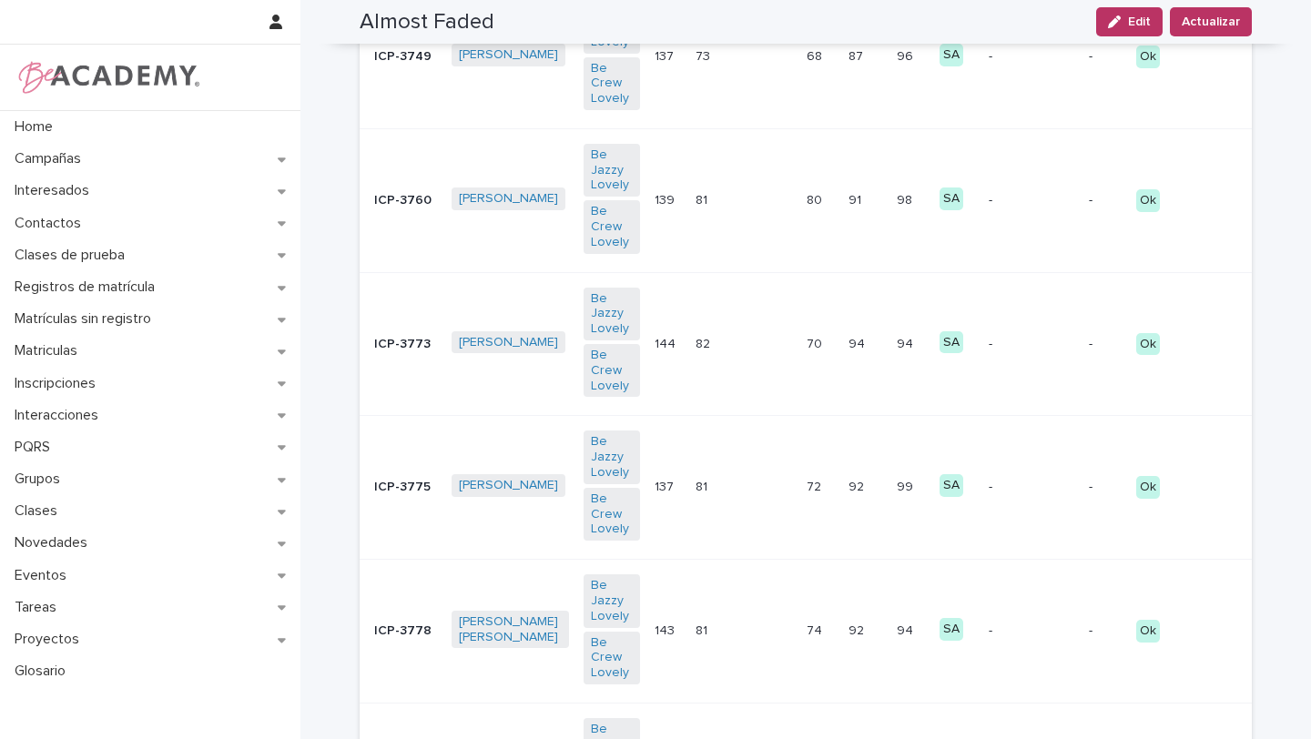
scroll to position [710, 0]
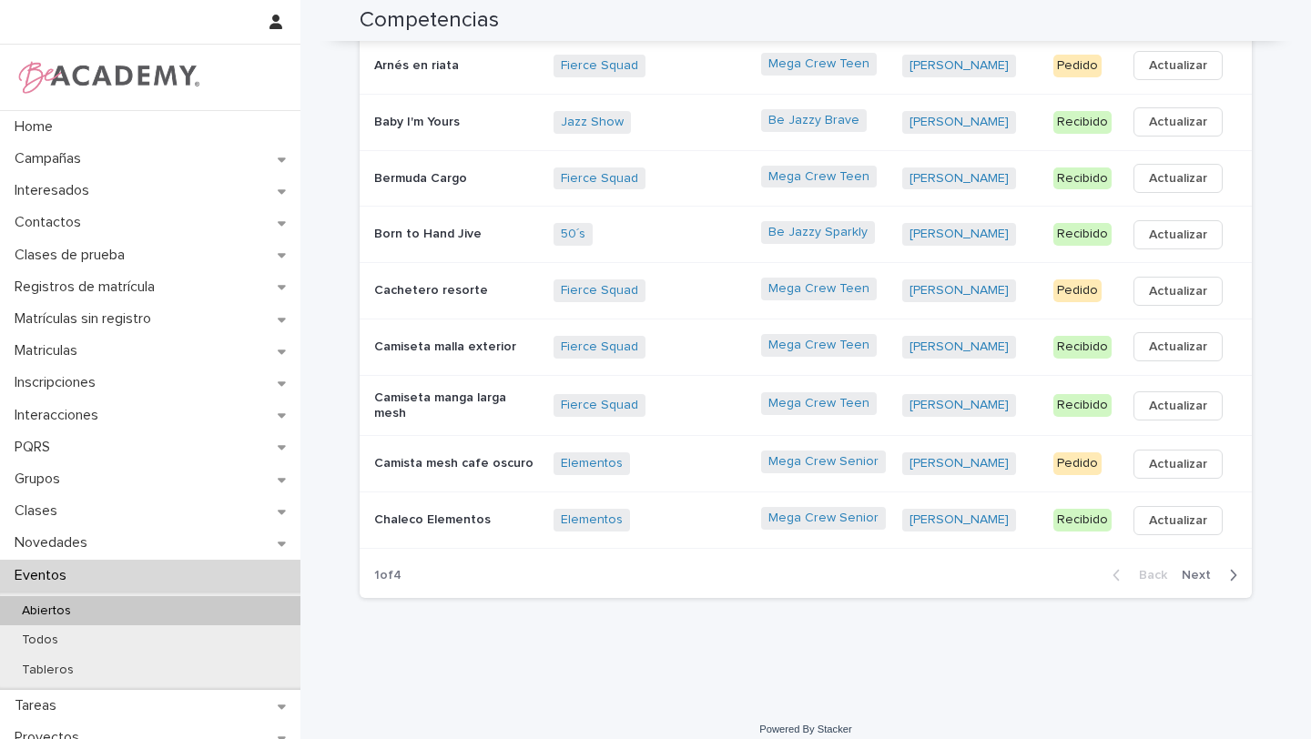
scroll to position [320, 0]
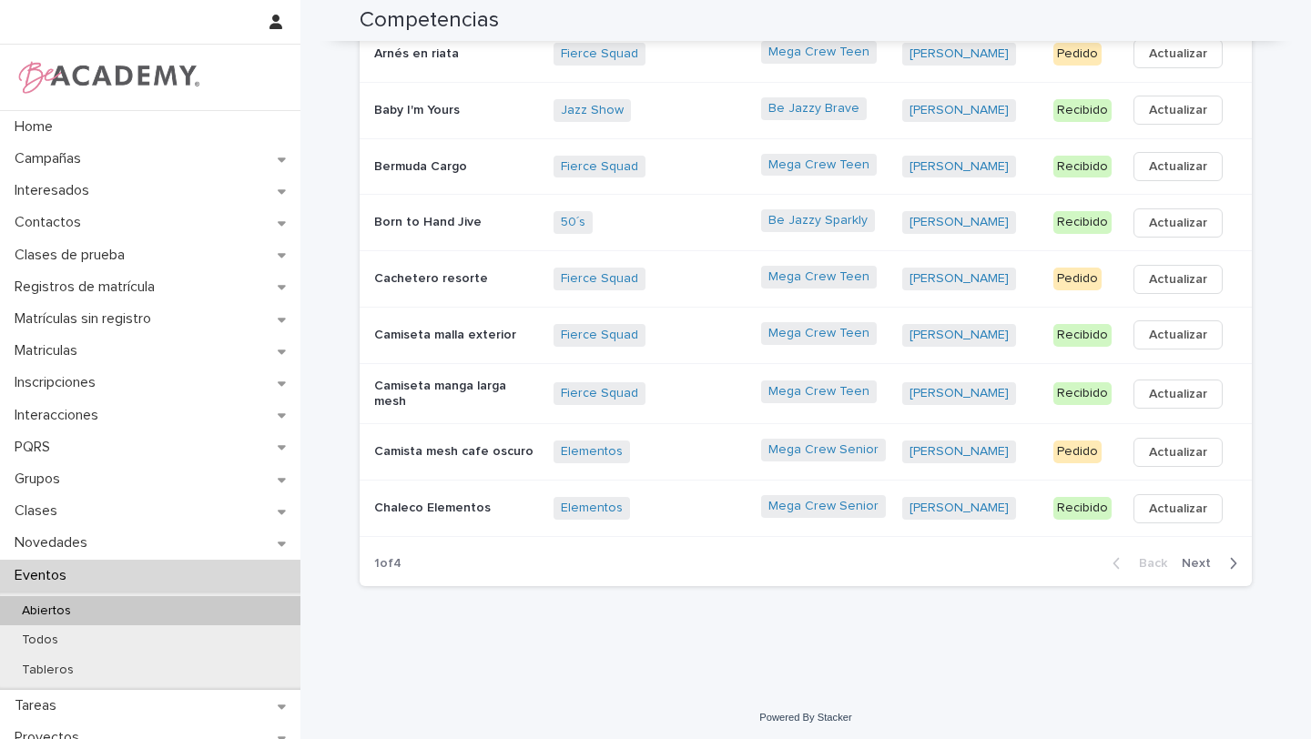
click at [1228, 555] on div "button" at bounding box center [1229, 563] width 15 height 16
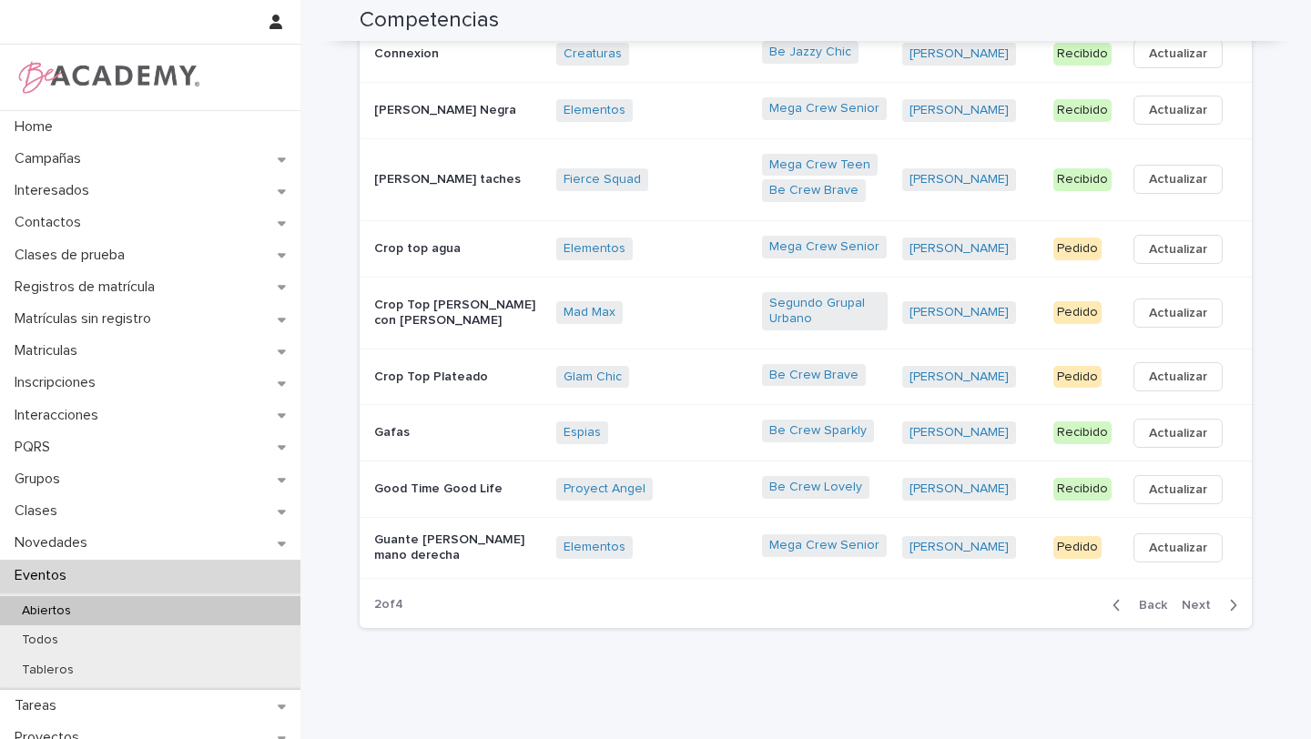
scroll to position [338, 0]
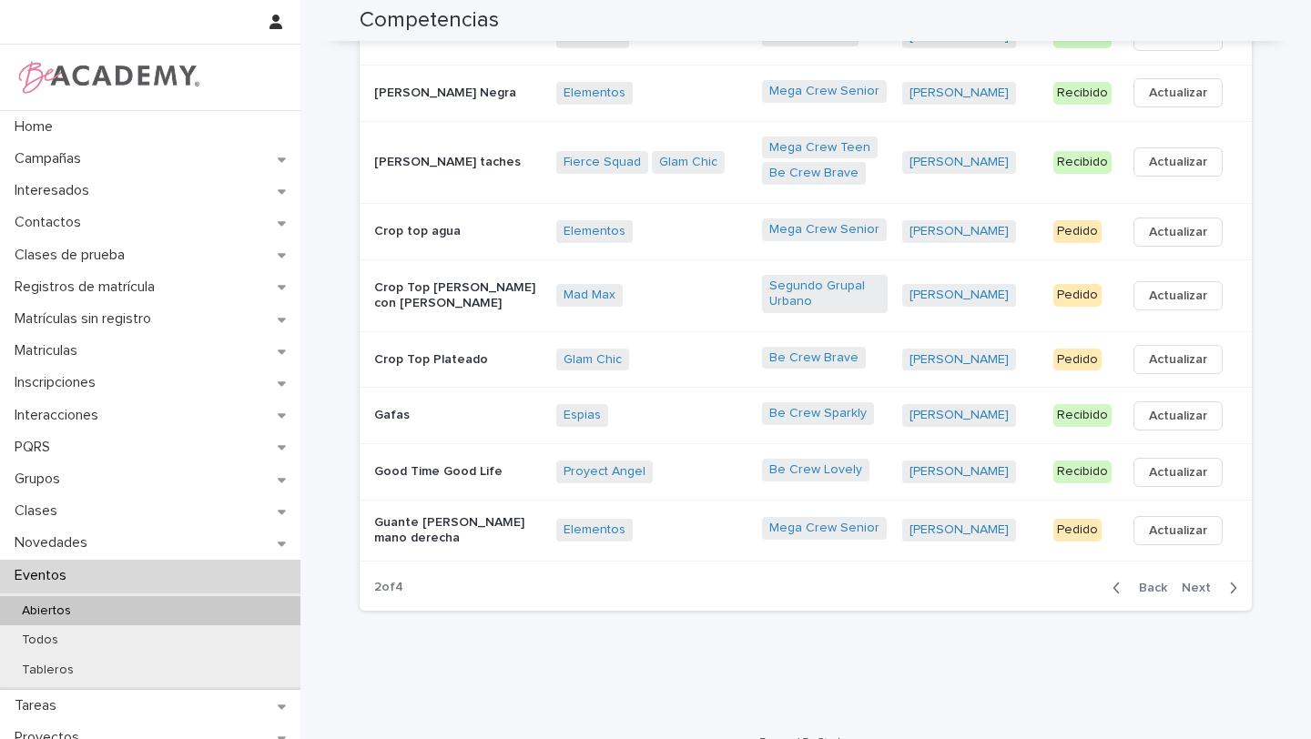
click at [869, 361] on div "Be Crew Brave" at bounding box center [825, 360] width 126 height 26
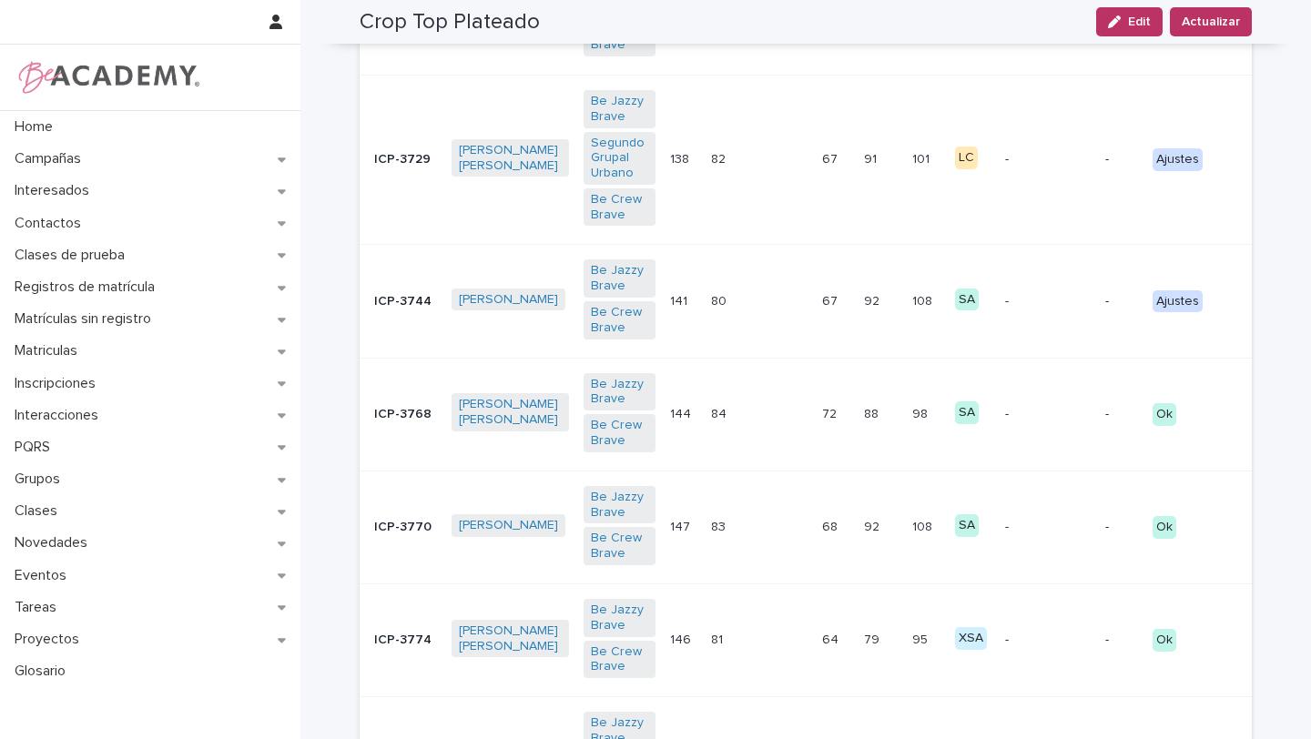
scroll to position [719, 0]
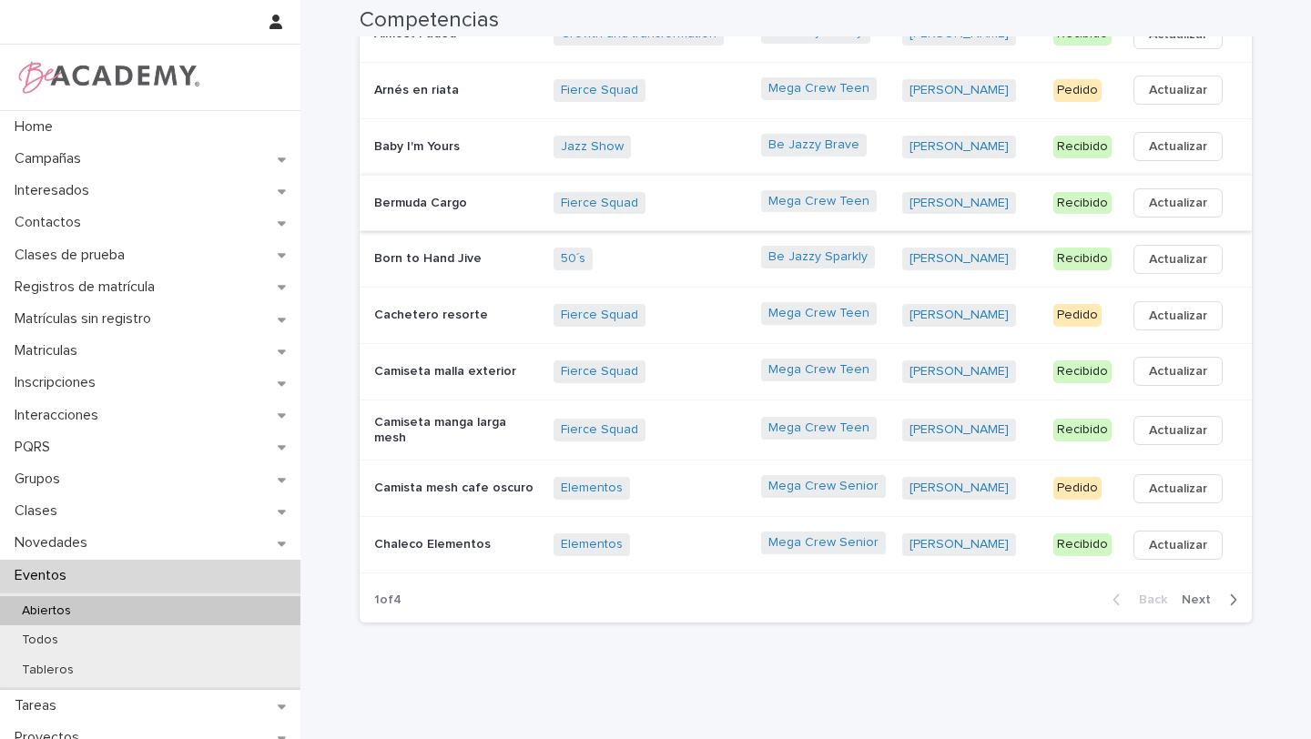
scroll to position [309, 0]
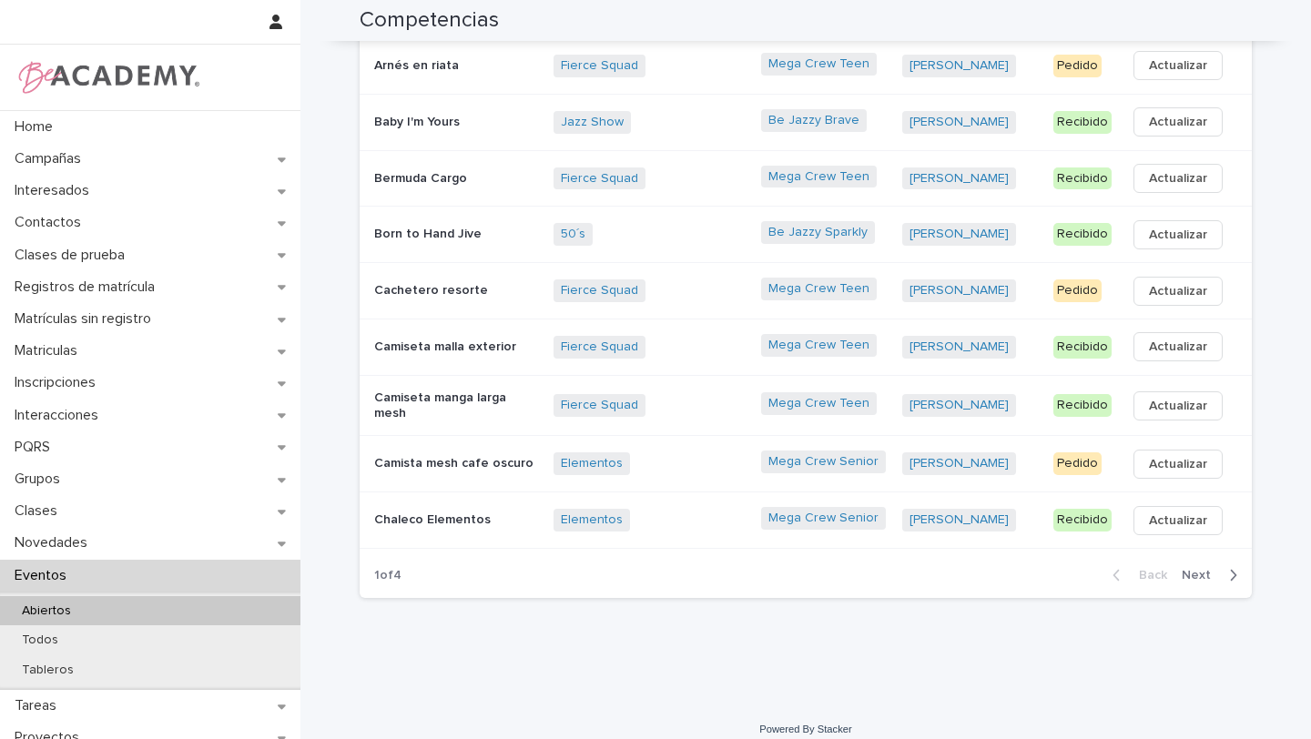
click at [1203, 569] on span "Next" at bounding box center [1202, 575] width 40 height 13
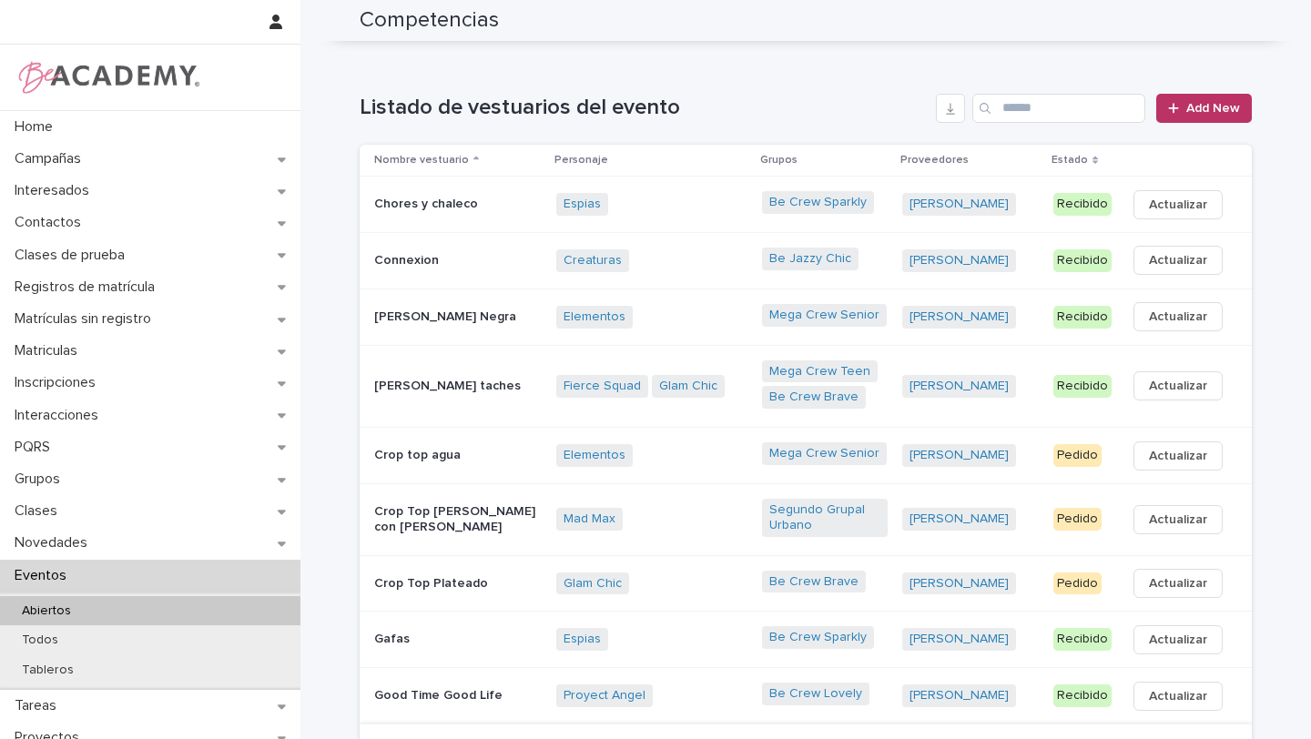
scroll to position [121, 0]
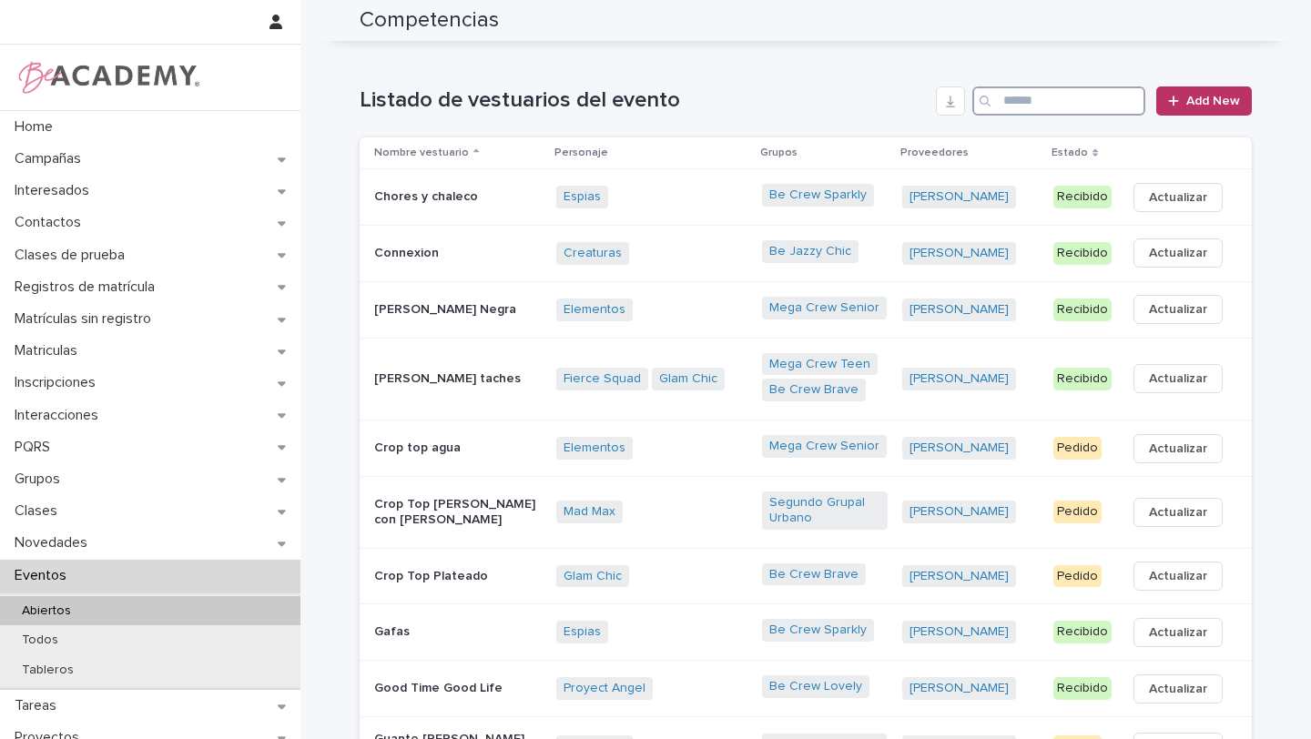
click at [1048, 99] on input "Search" at bounding box center [1058, 100] width 173 height 29
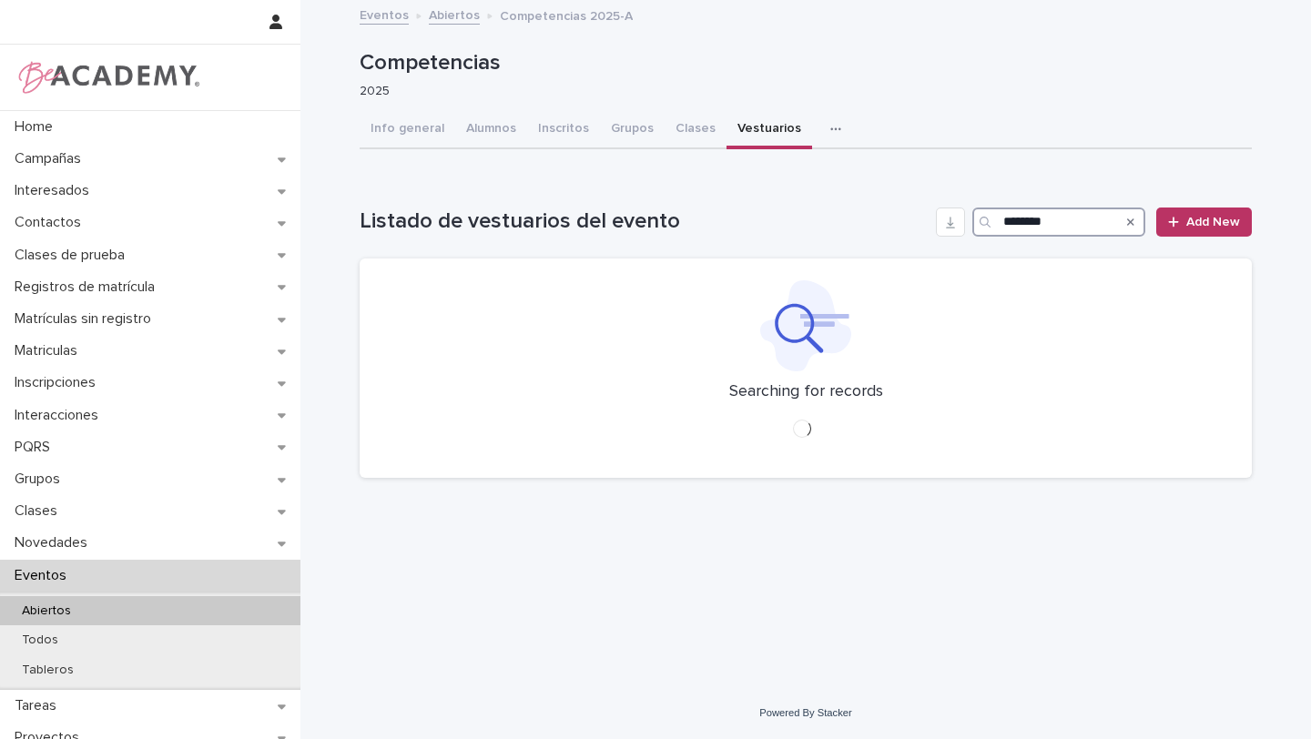
scroll to position [0, 0]
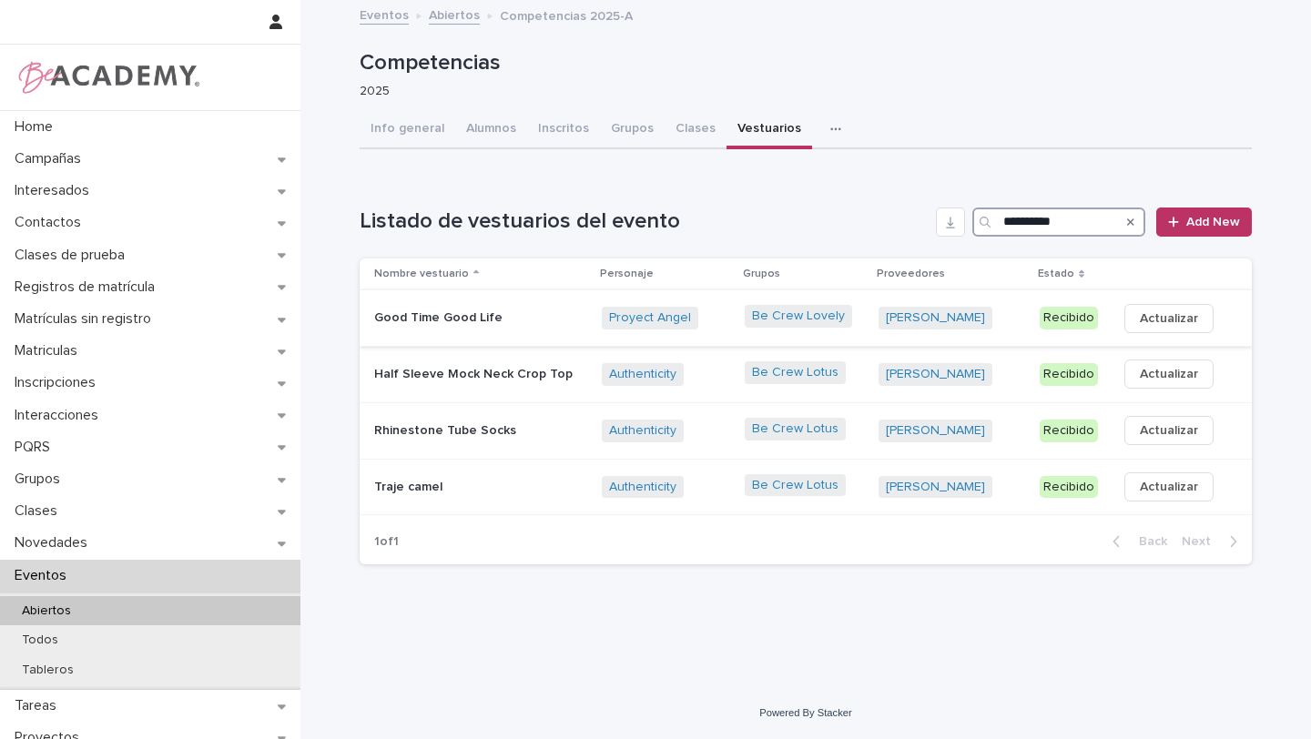
type input "**********"
click at [711, 323] on div "Proyect Angel + 0" at bounding box center [666, 318] width 128 height 23
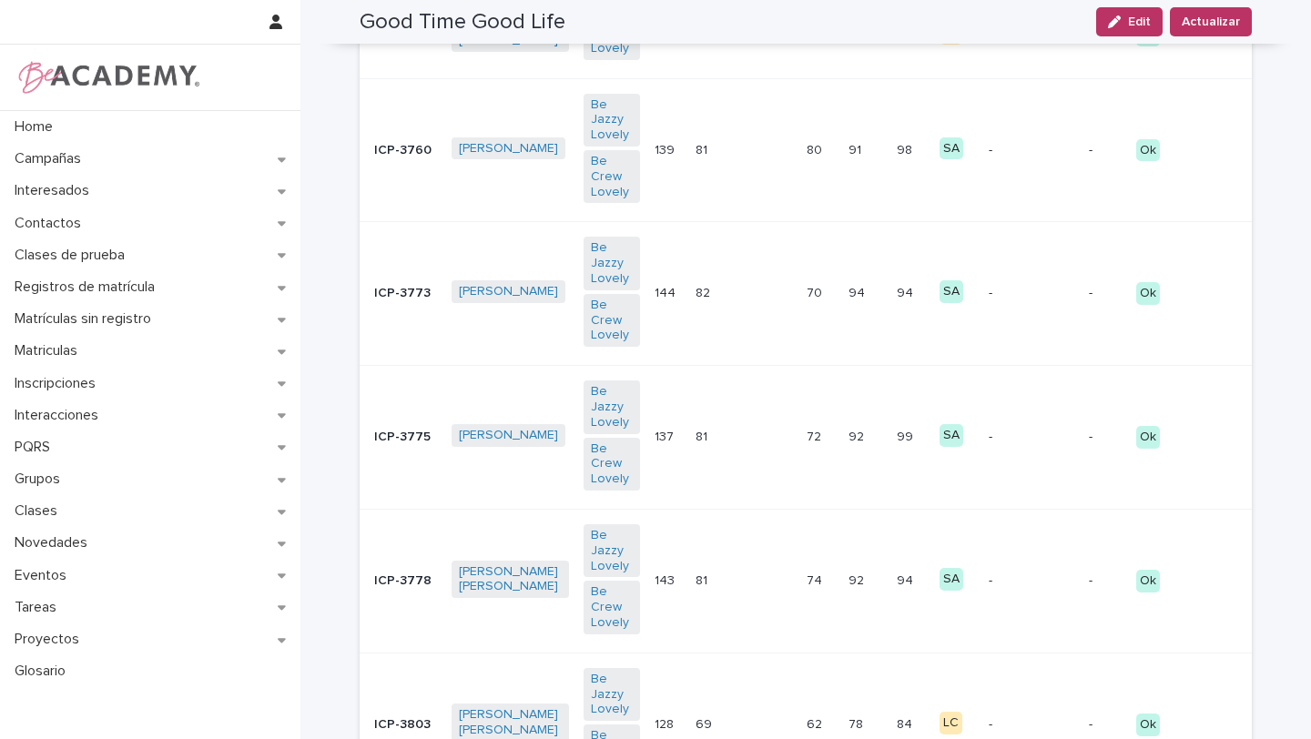
scroll to position [1028, 0]
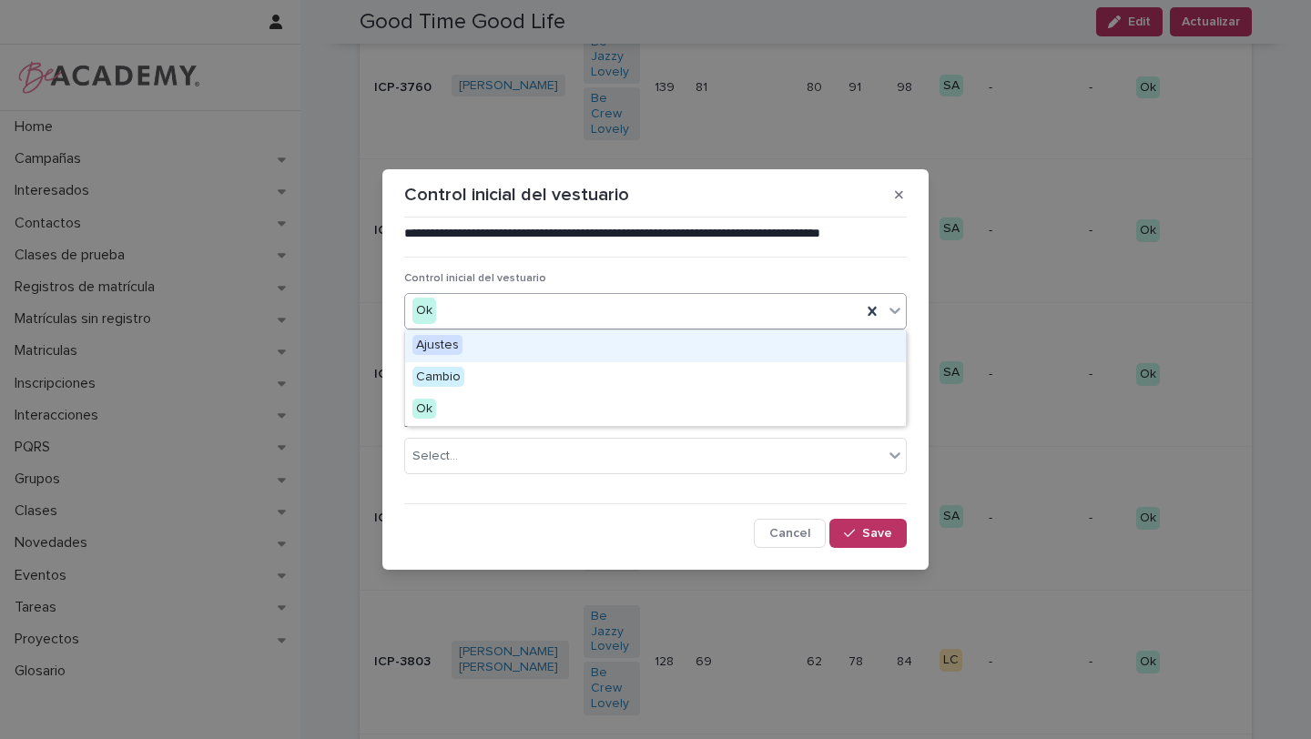
click at [892, 320] on div at bounding box center [895, 310] width 22 height 33
click at [764, 356] on div "Ajustes" at bounding box center [655, 346] width 501 height 32
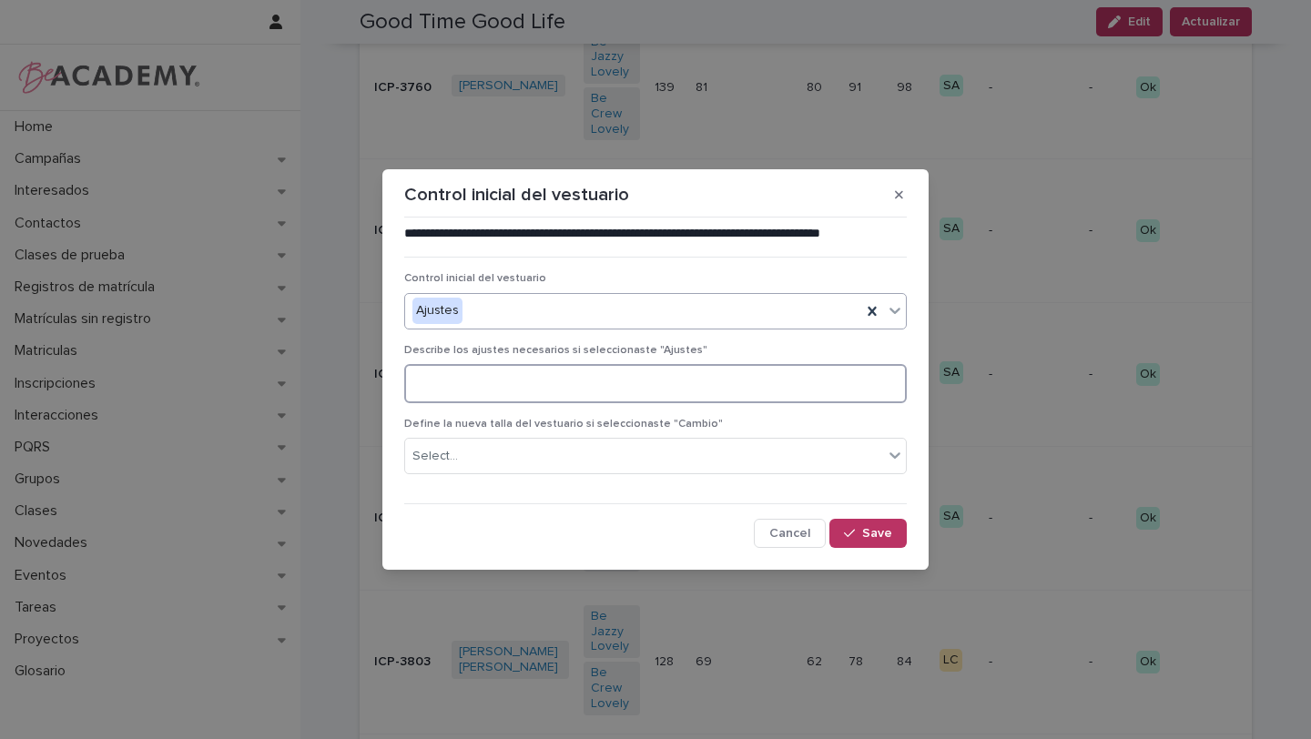
click at [758, 384] on textarea at bounding box center [655, 383] width 503 height 39
type textarea "*"
type textarea "**********"
click at [857, 532] on div "button" at bounding box center [853, 533] width 18 height 13
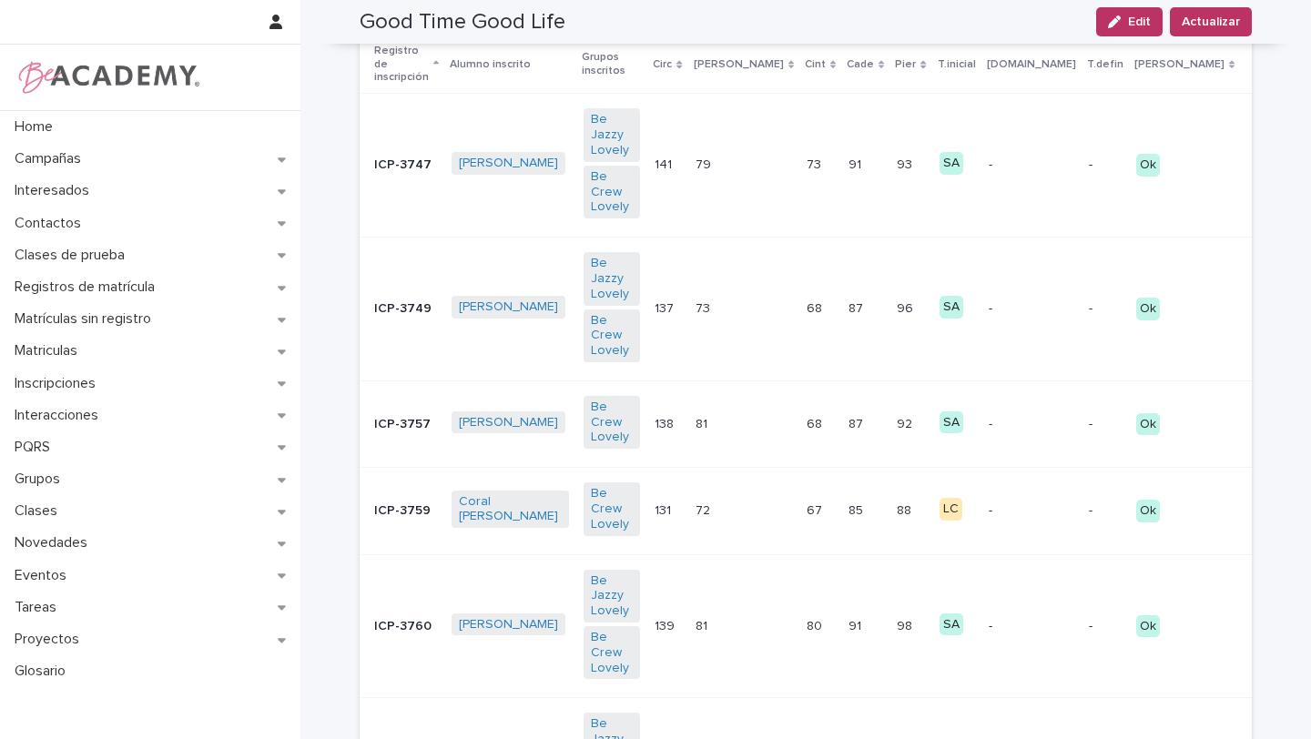
scroll to position [495, 0]
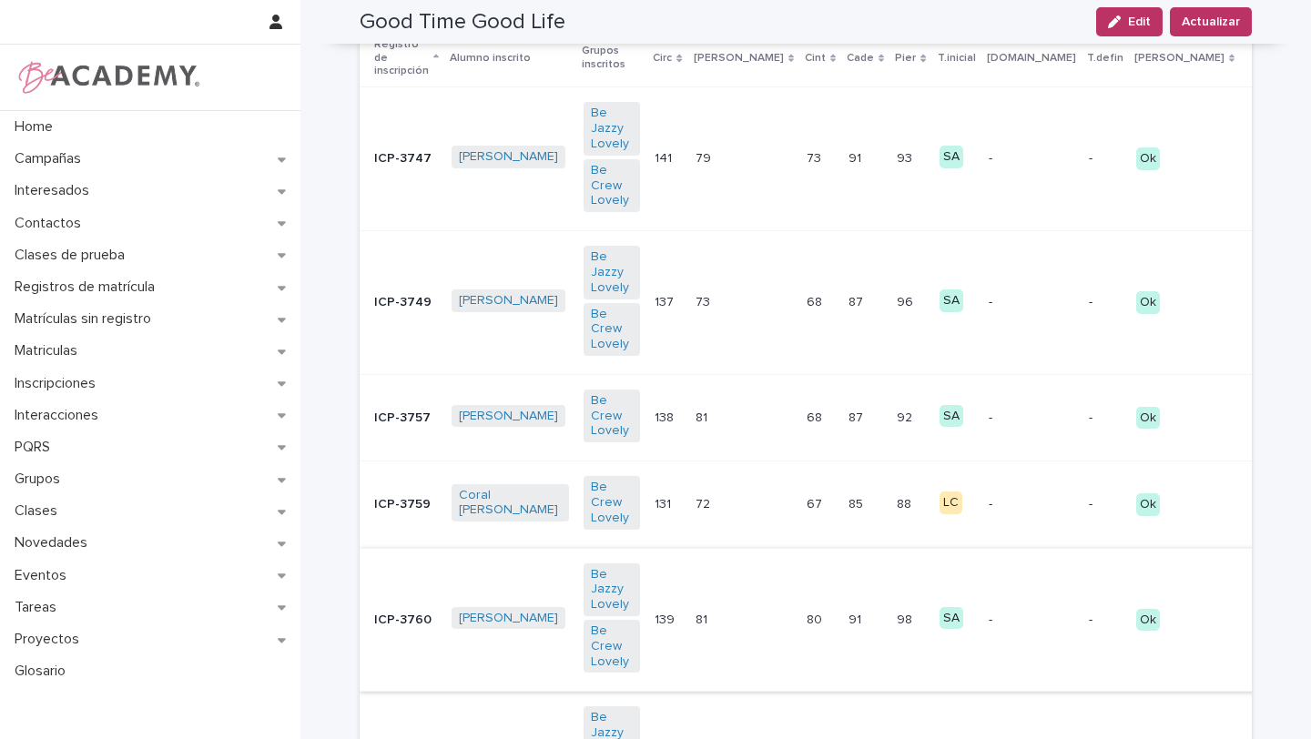
click at [1301, 605] on button "C" at bounding box center [1321, 619] width 40 height 29
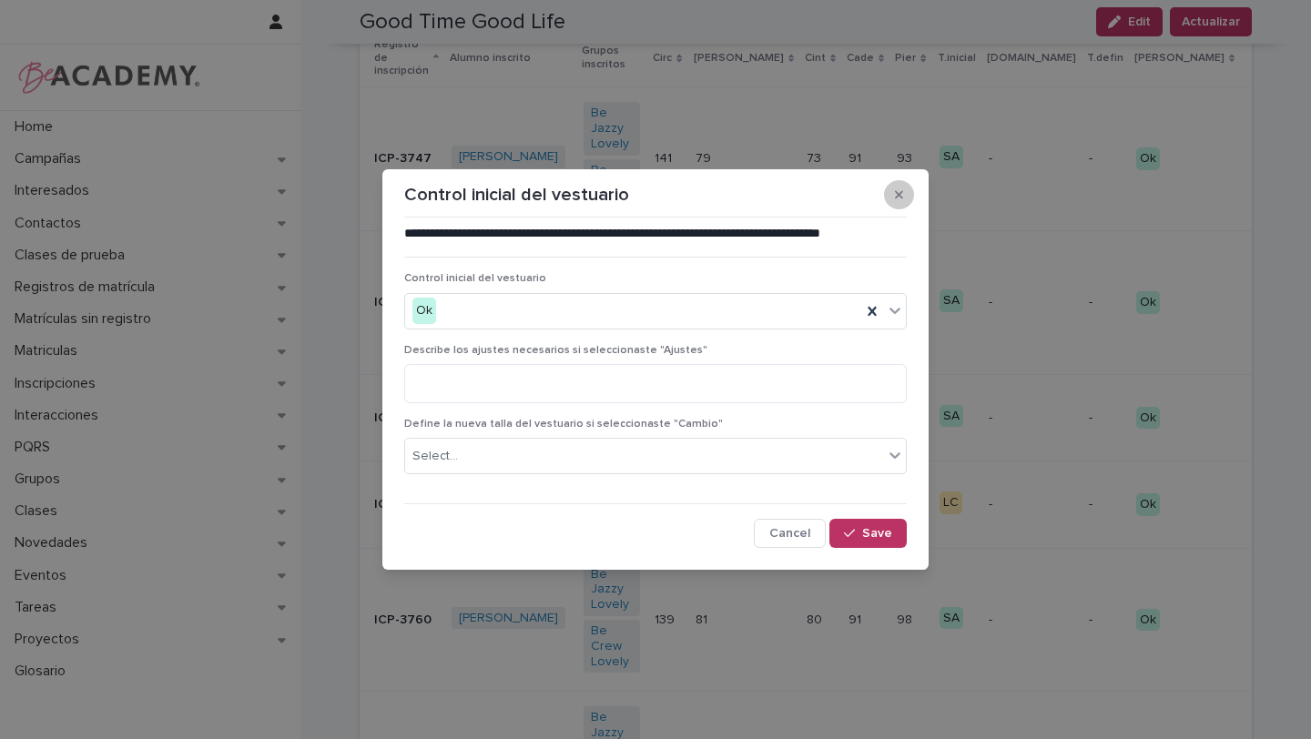
click at [895, 188] on icon "button" at bounding box center [899, 194] width 8 height 13
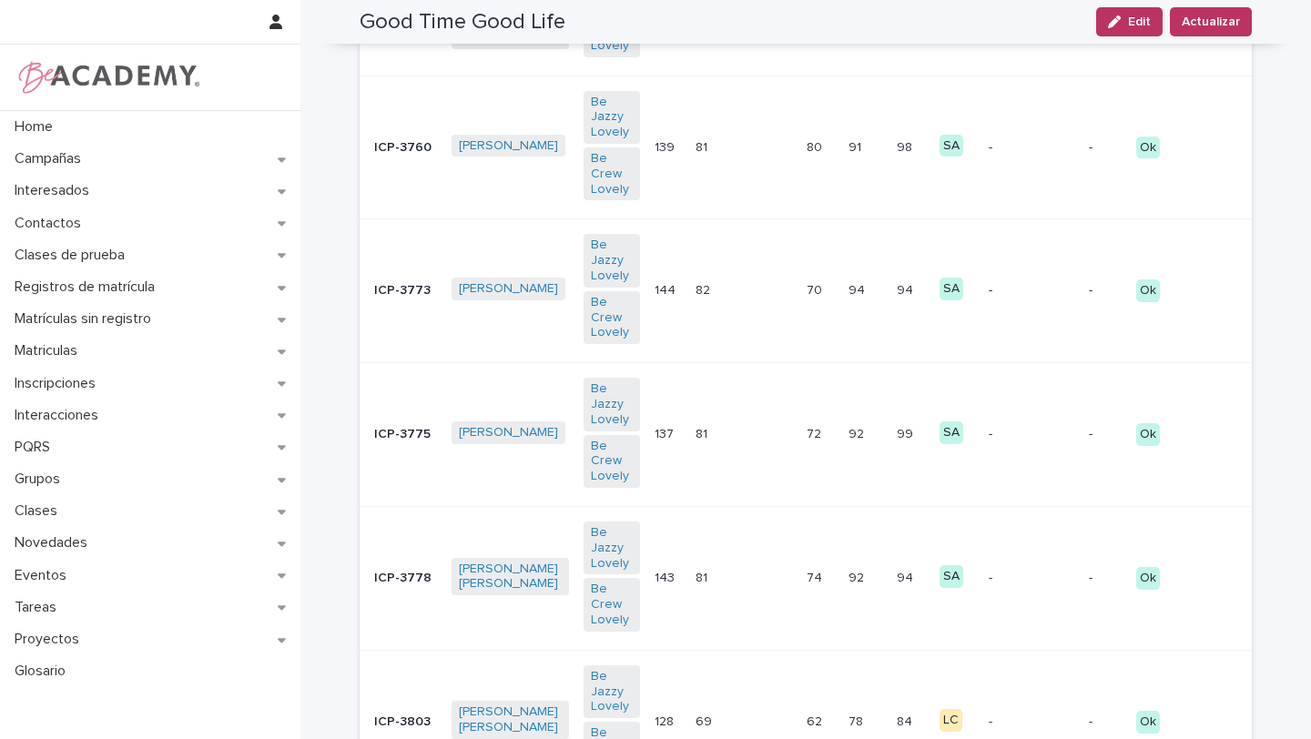
scroll to position [972, 0]
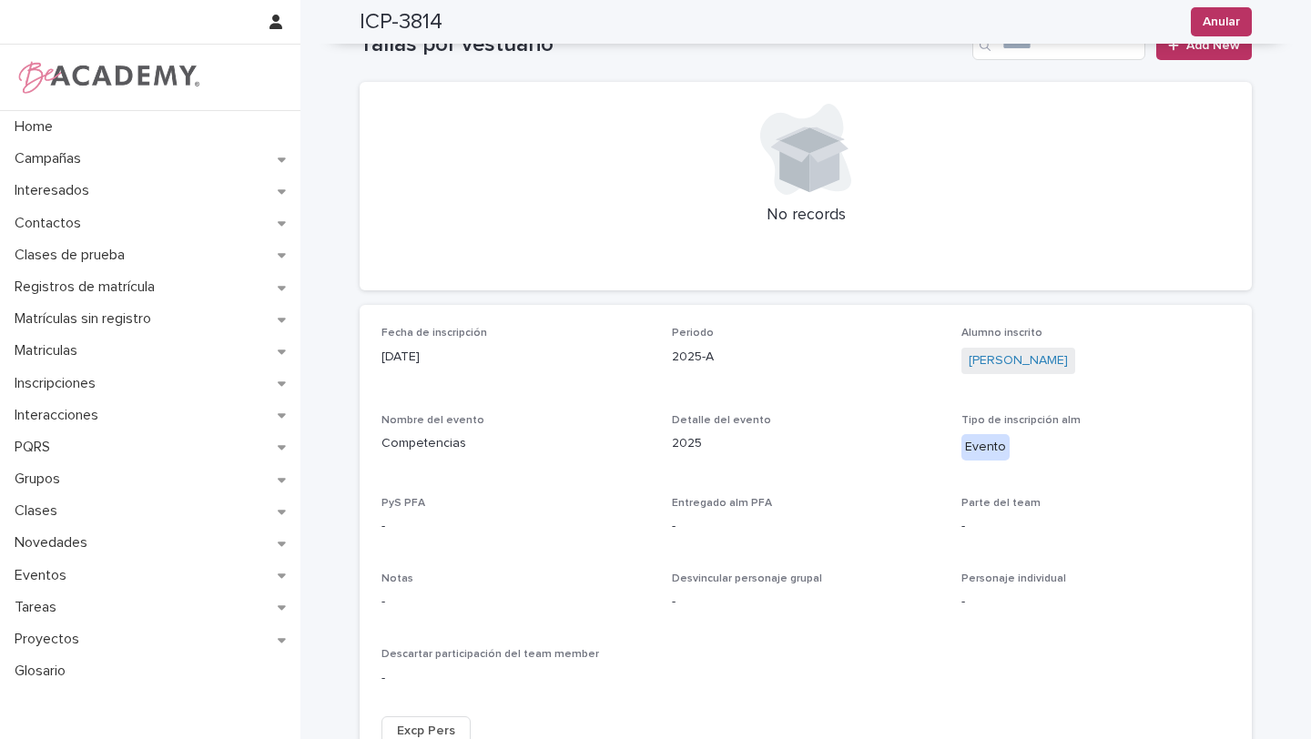
scroll to position [564, 0]
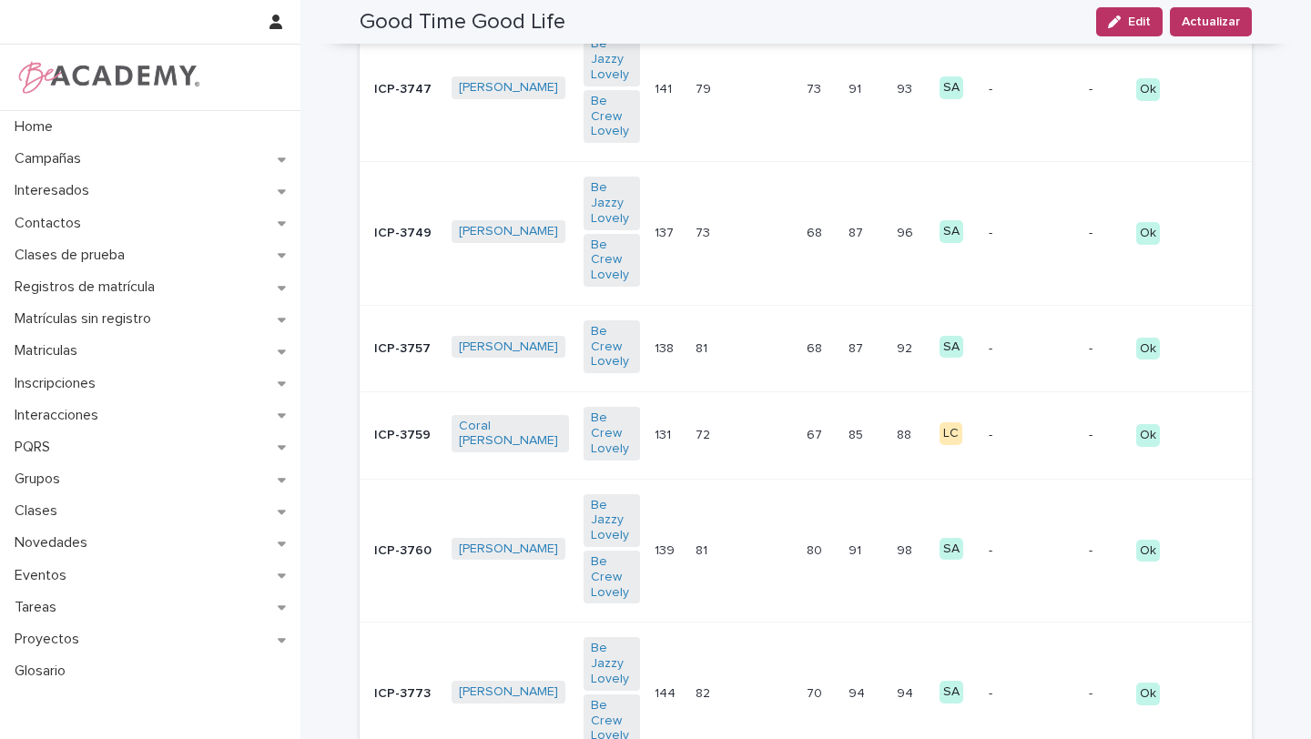
scroll to position [744, 0]
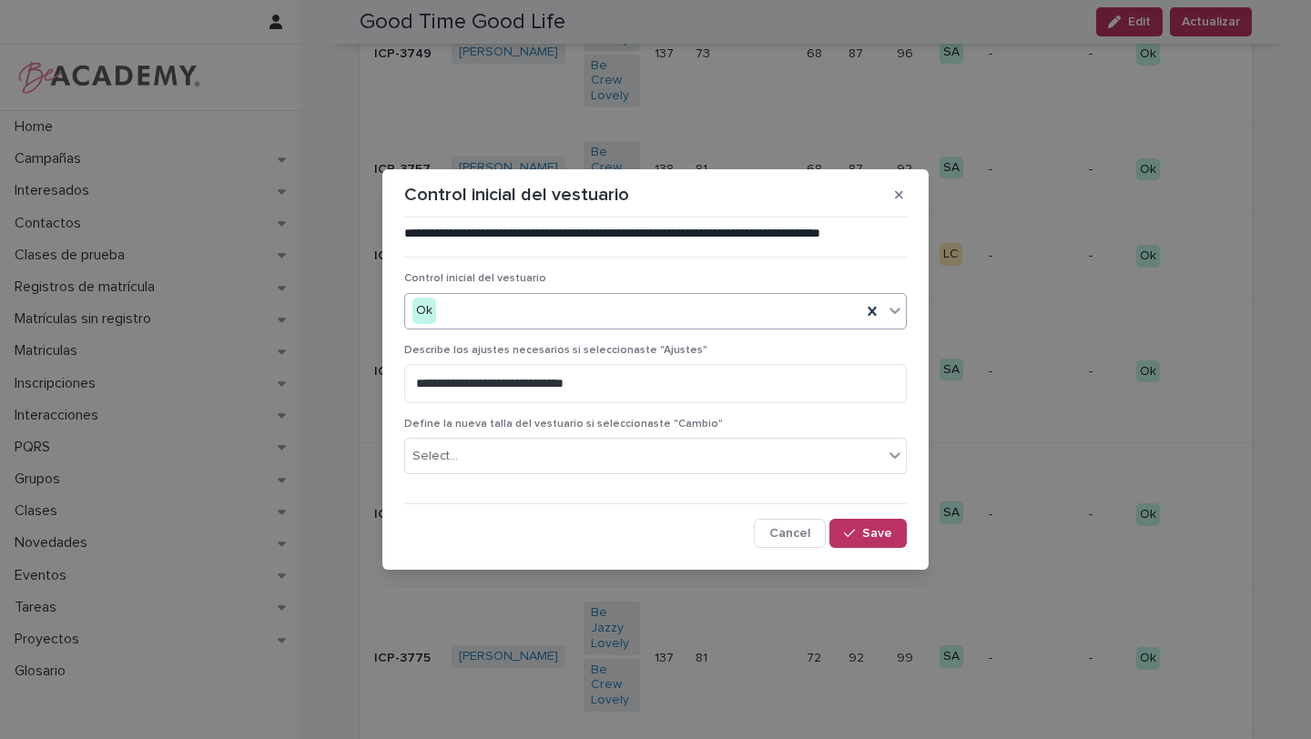
click at [885, 309] on div at bounding box center [895, 310] width 22 height 33
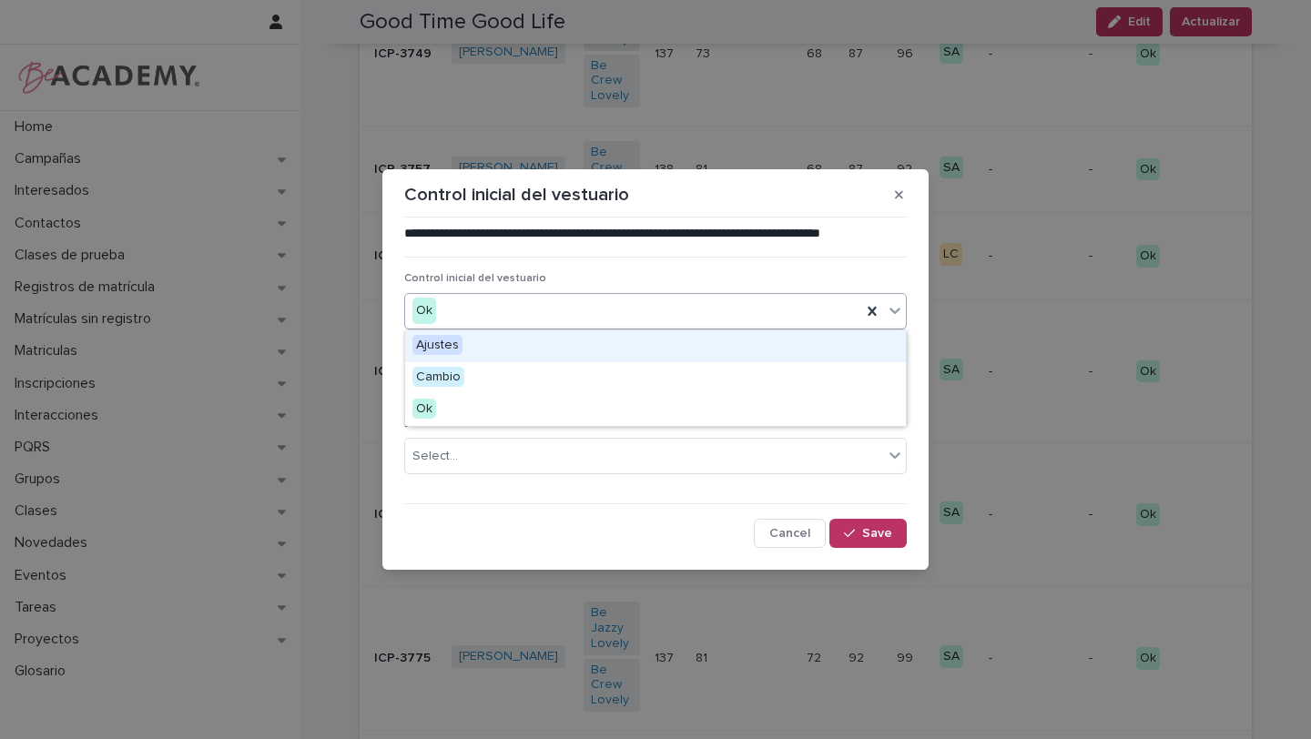
click at [853, 354] on div "Ajustes" at bounding box center [655, 346] width 501 height 32
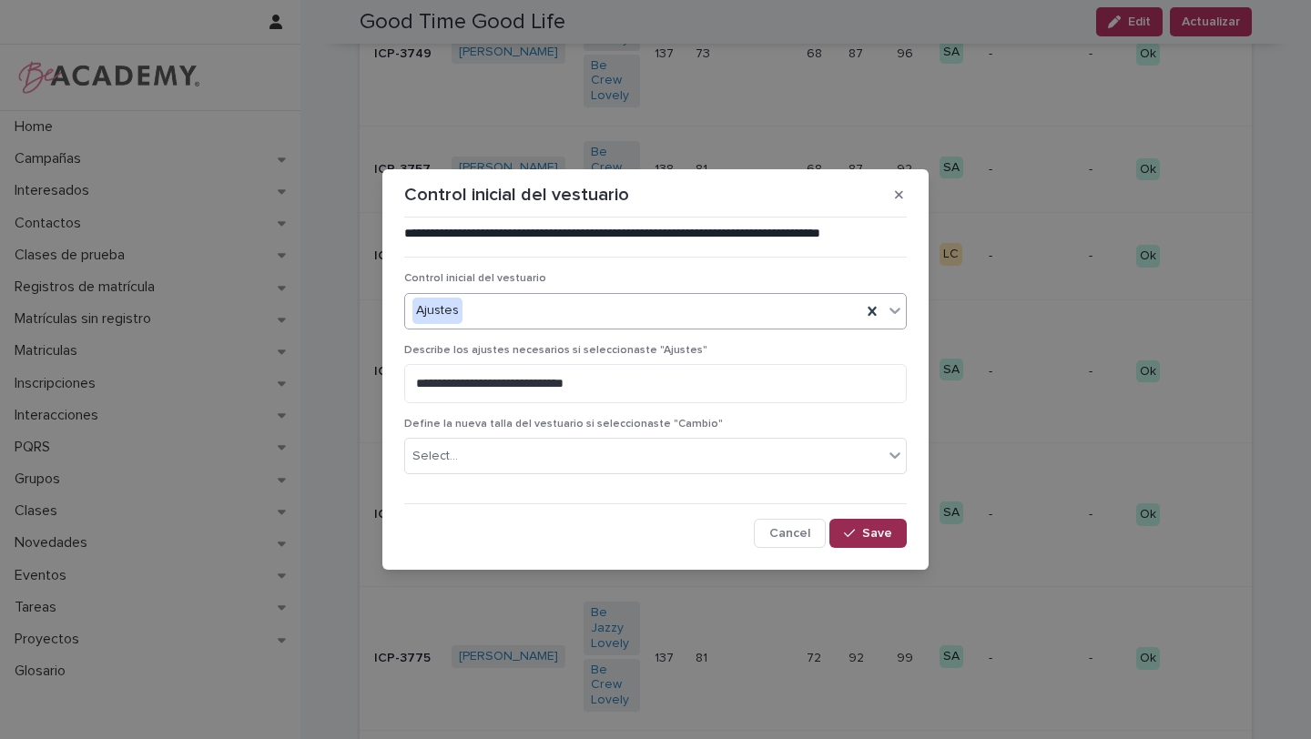
click at [879, 527] on span "Save" at bounding box center [877, 533] width 30 height 13
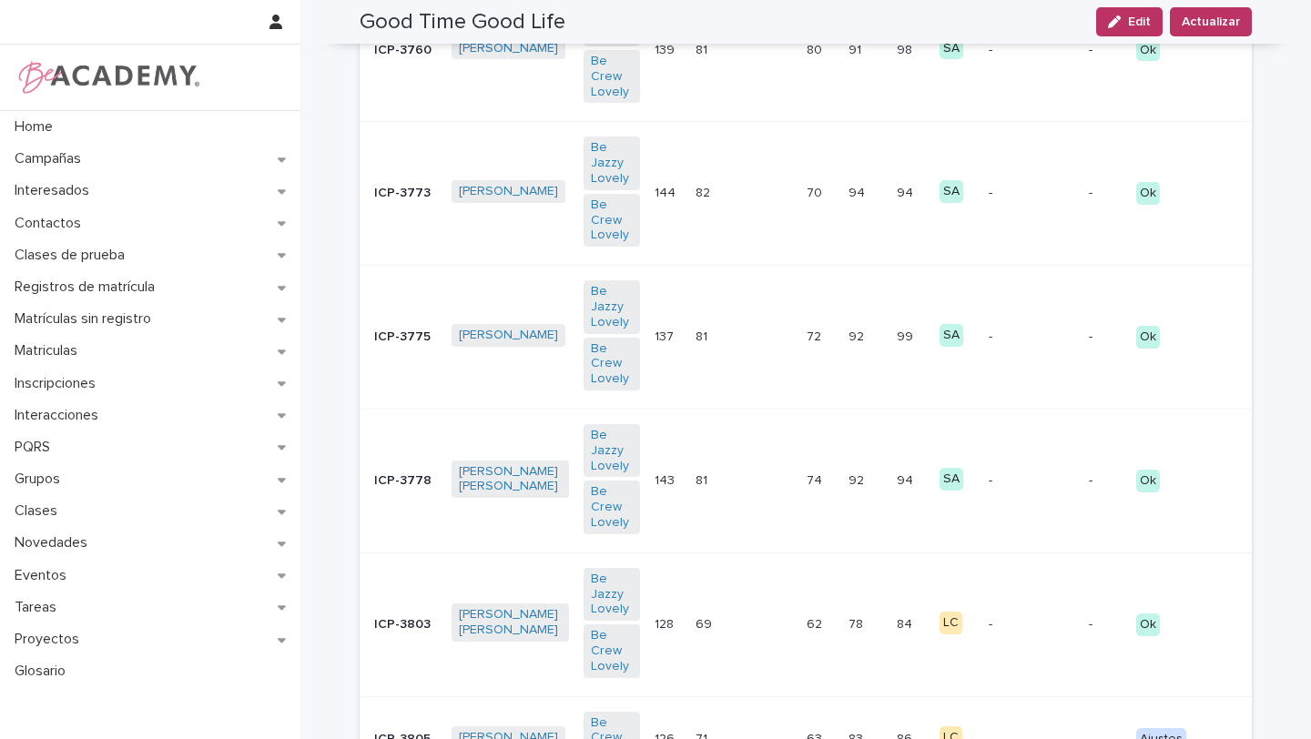
scroll to position [1063, 0]
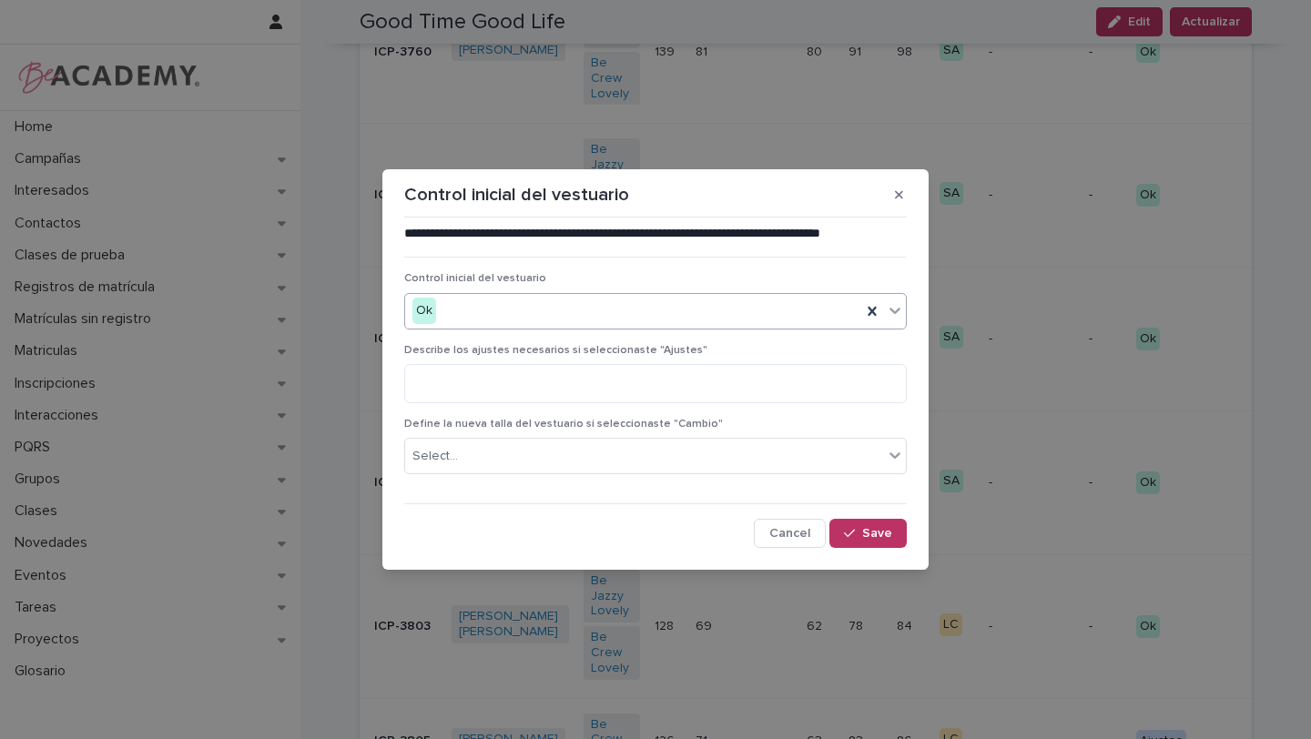
click at [692, 320] on div "Ok" at bounding box center [633, 311] width 456 height 30
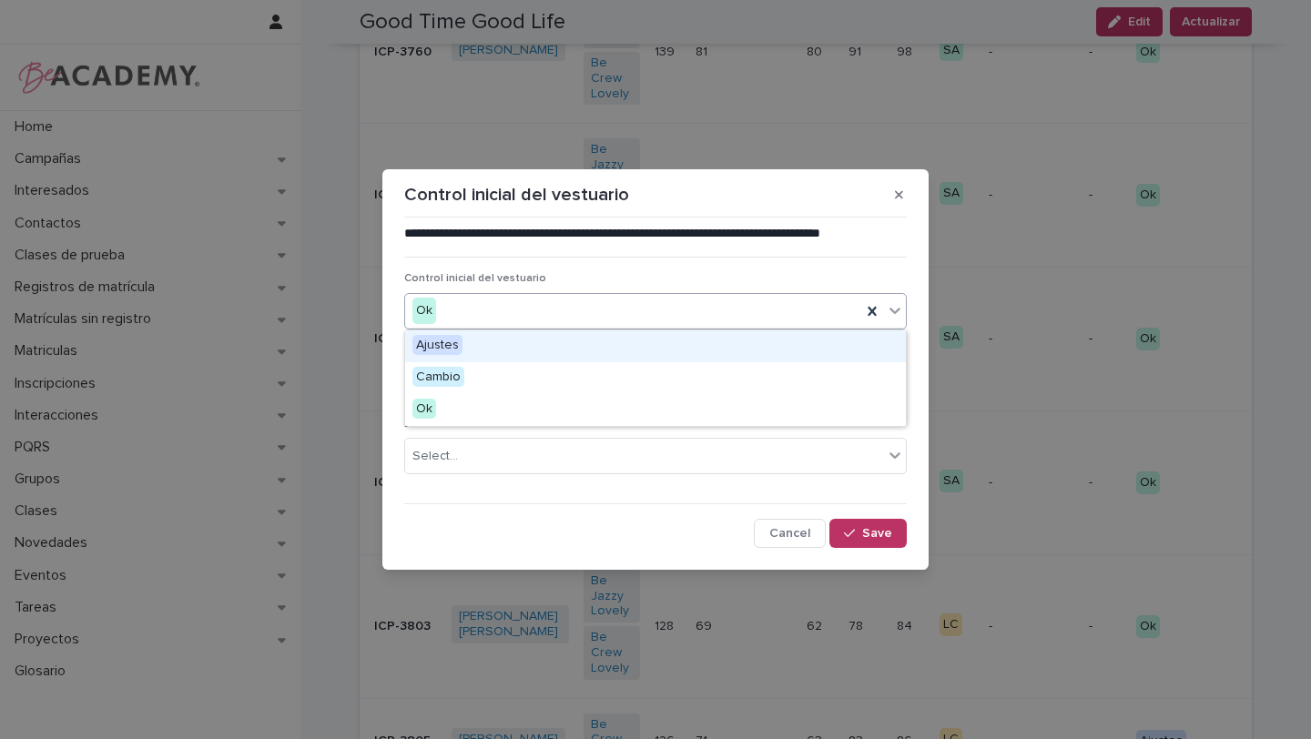
click at [698, 344] on div "Ajustes" at bounding box center [655, 346] width 501 height 32
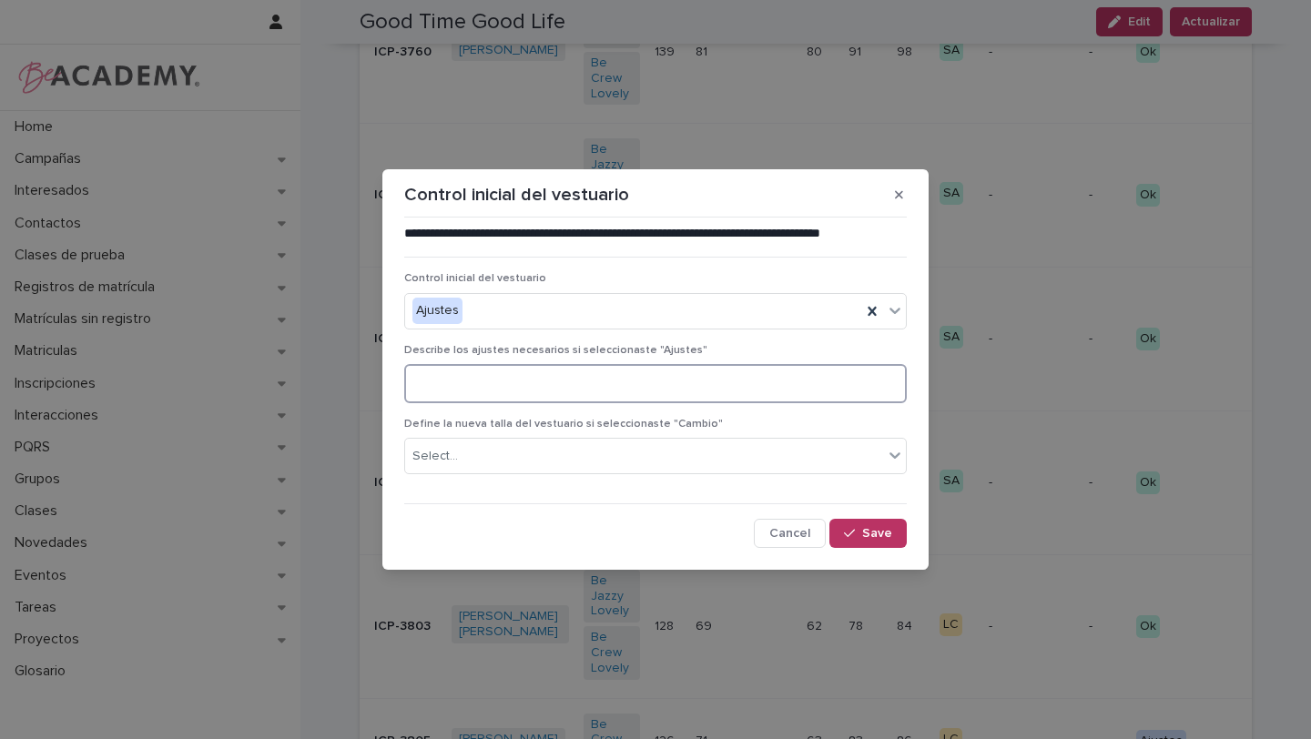
click at [703, 380] on textarea at bounding box center [655, 383] width 503 height 39
type textarea "*"
type textarea "**********"
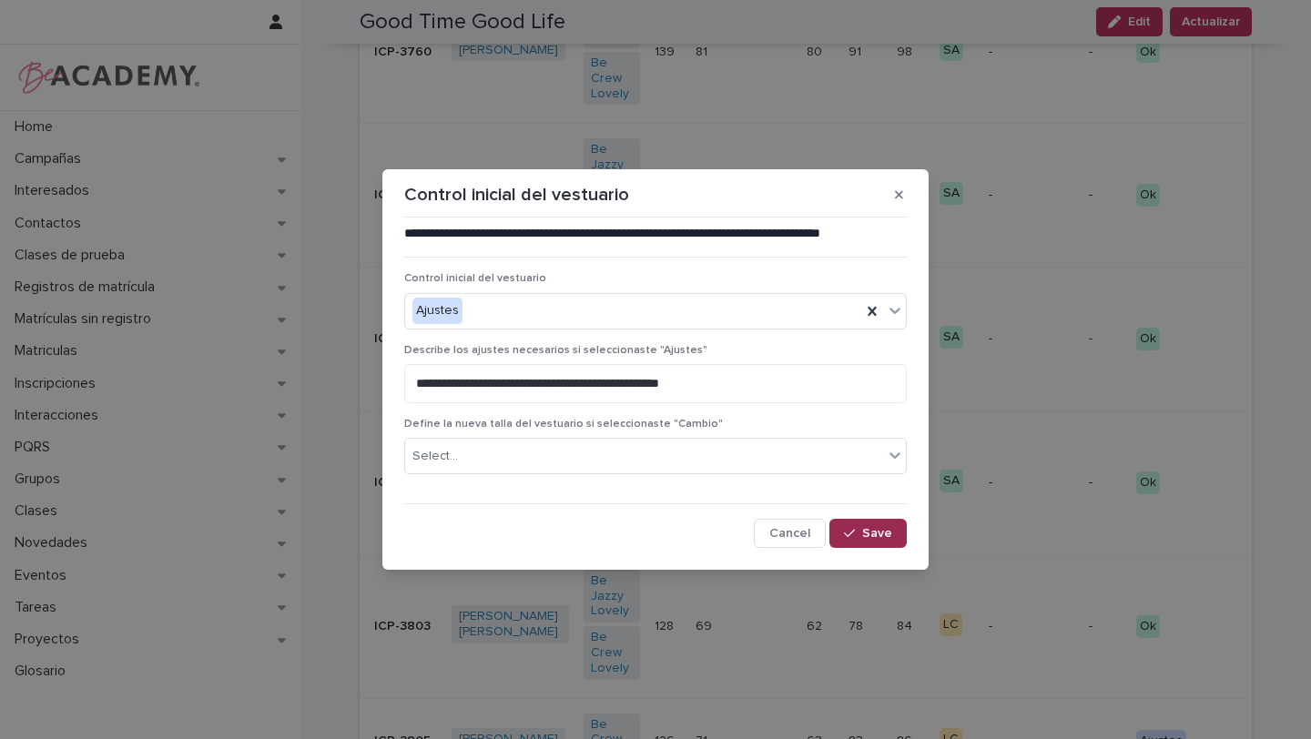
click at [886, 543] on button "Save" at bounding box center [867, 533] width 77 height 29
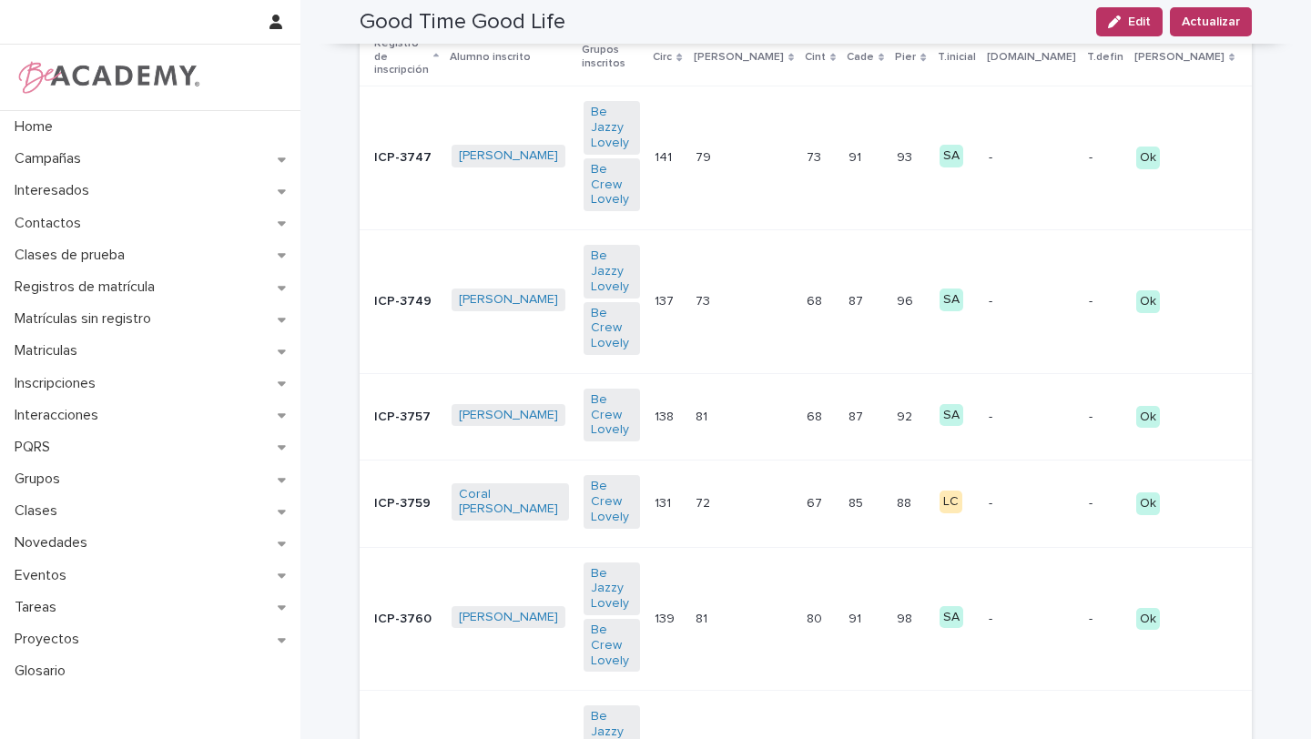
scroll to position [0, 0]
